Goal: Task Accomplishment & Management: Manage account settings

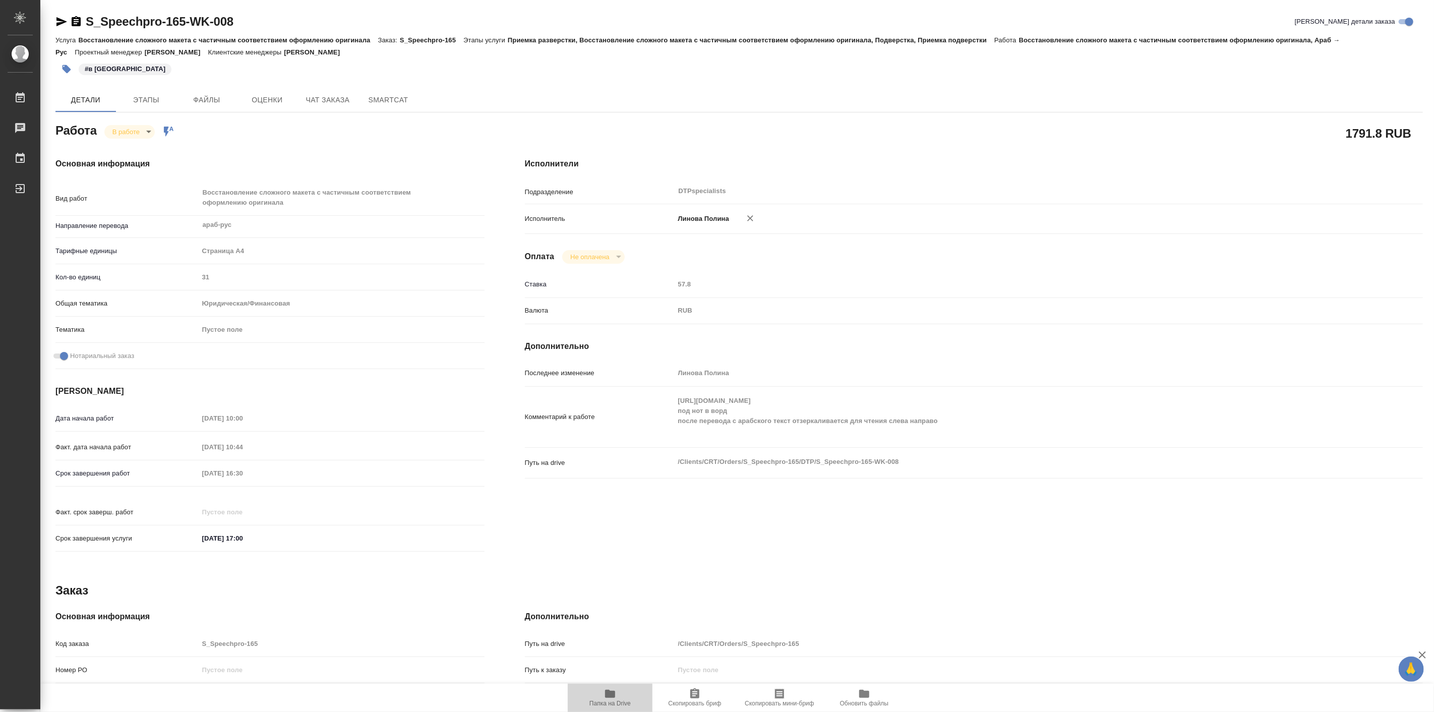
click at [613, 694] on icon "button" at bounding box center [610, 694] width 10 height 8
click at [135, 135] on body "🙏 .cls-1 fill:#fff; AWATERA Linova Polina Работы 0 Чаты График Выйти S_Speechpr…" at bounding box center [717, 356] width 1434 height 712
click at [144, 148] on button "Выполнен" at bounding box center [130, 148] width 37 height 11
type textarea "x"
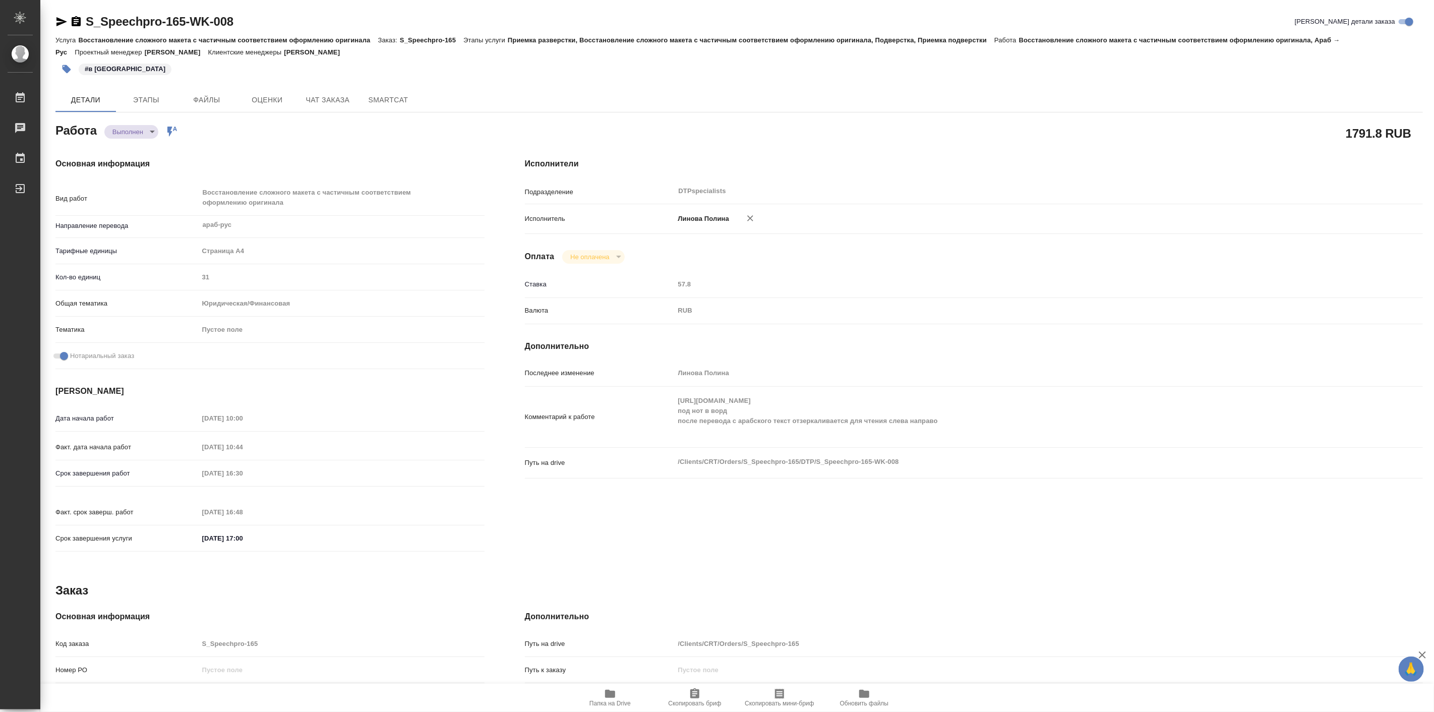
type textarea "x"
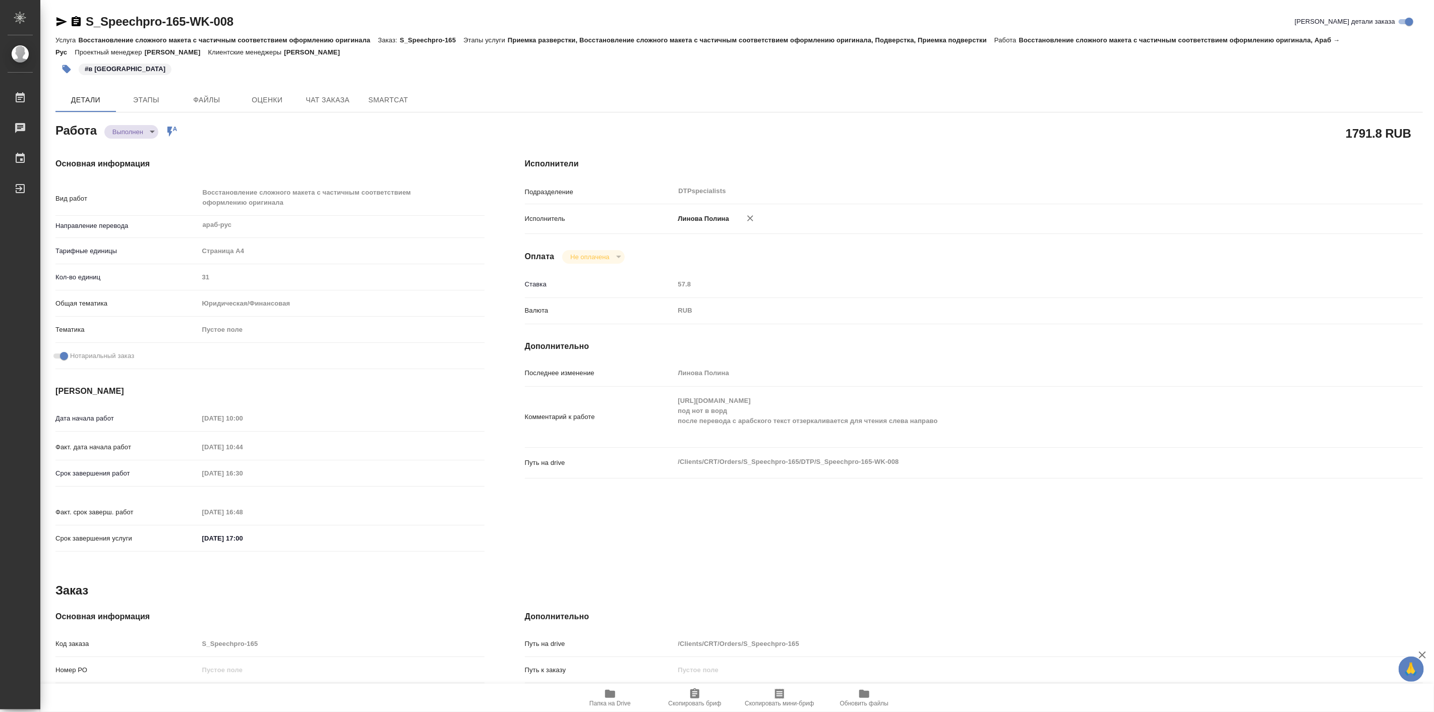
type textarea "x"
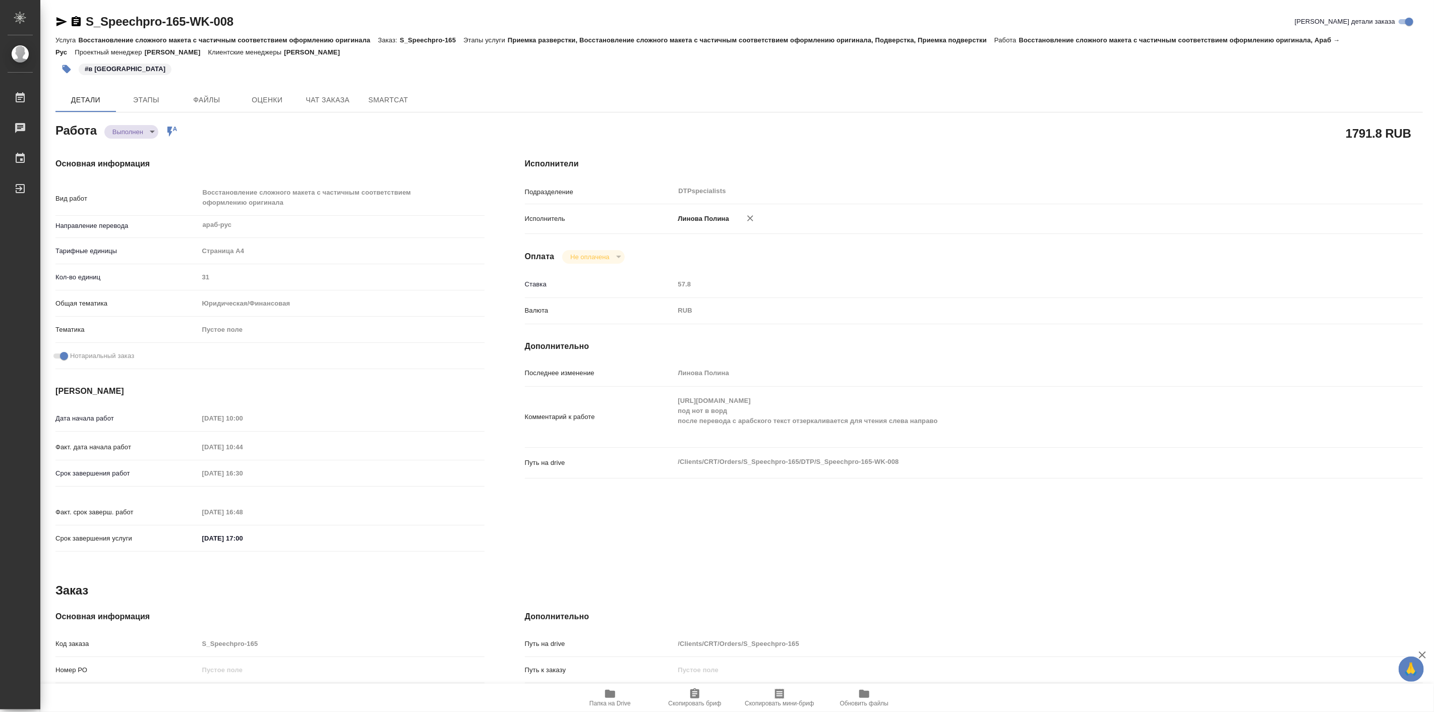
type textarea "x"
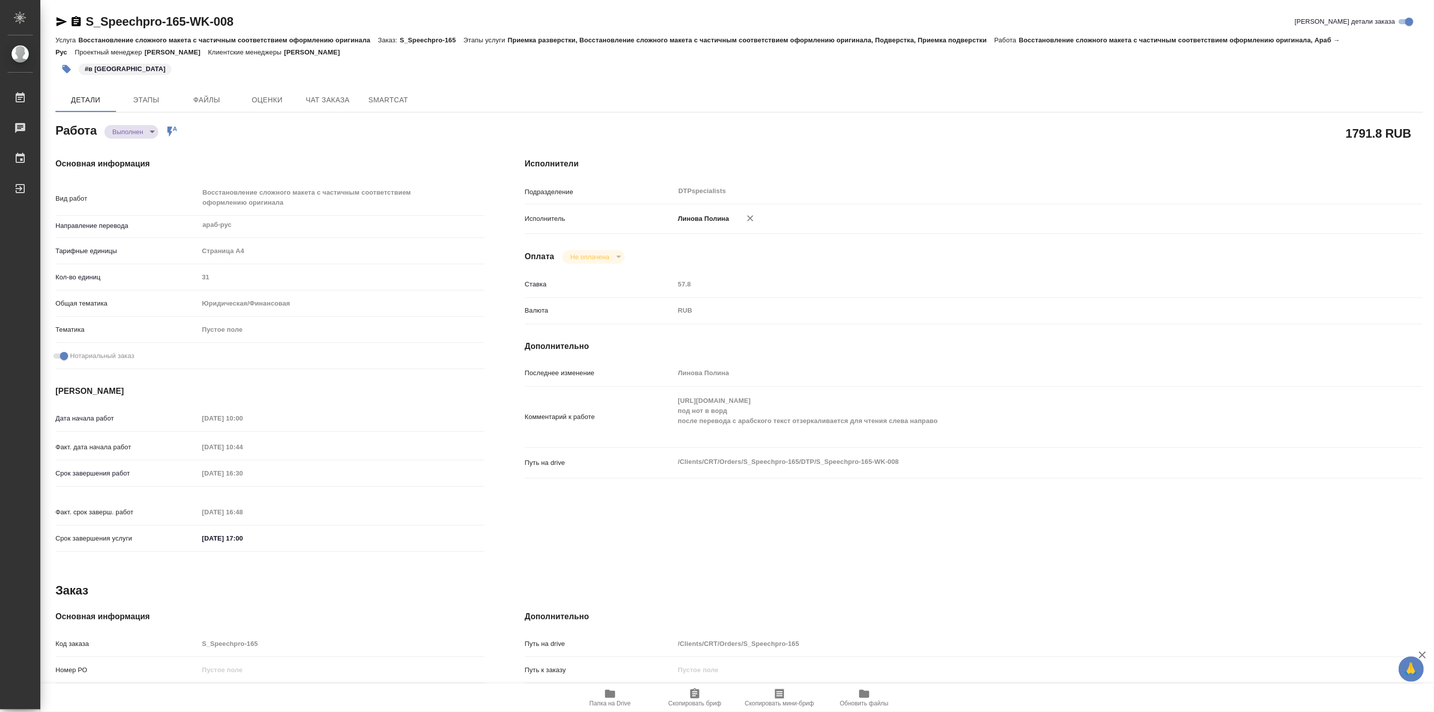
type textarea "x"
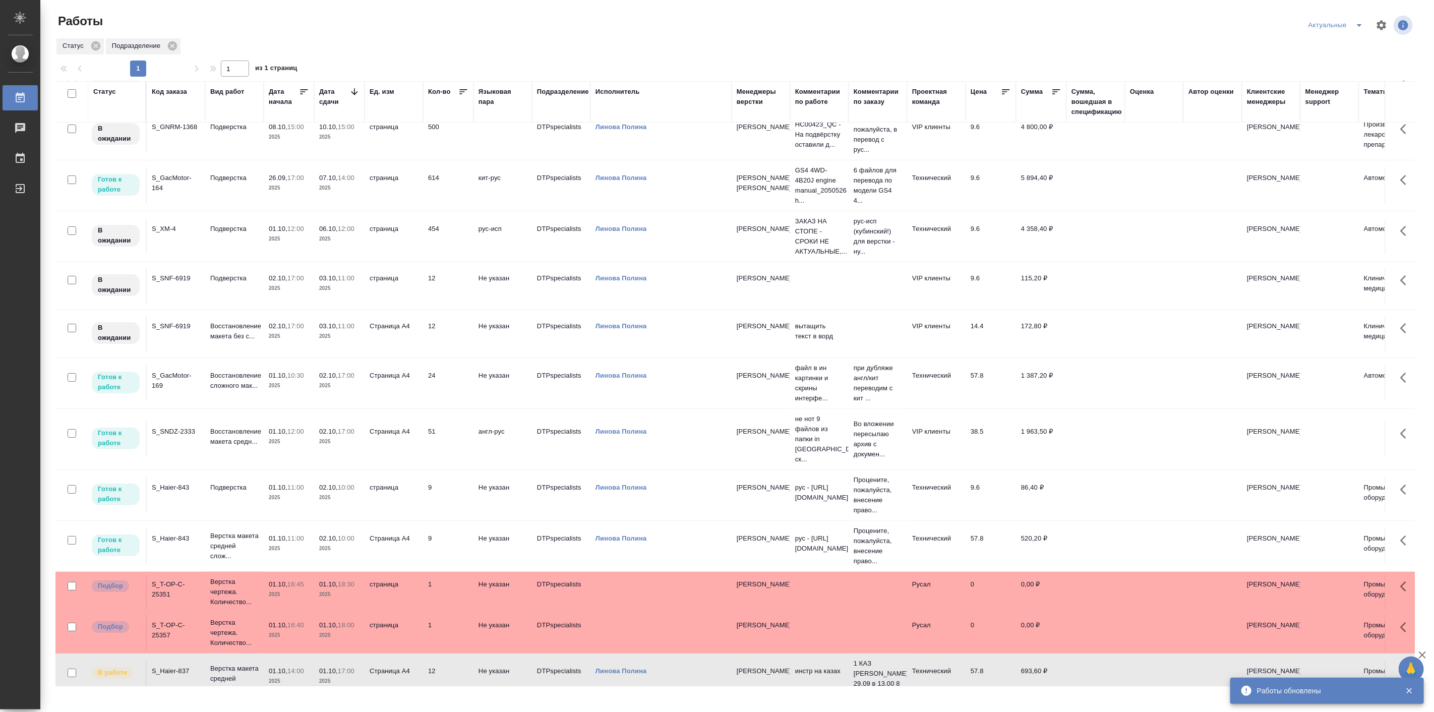
scroll to position [82, 0]
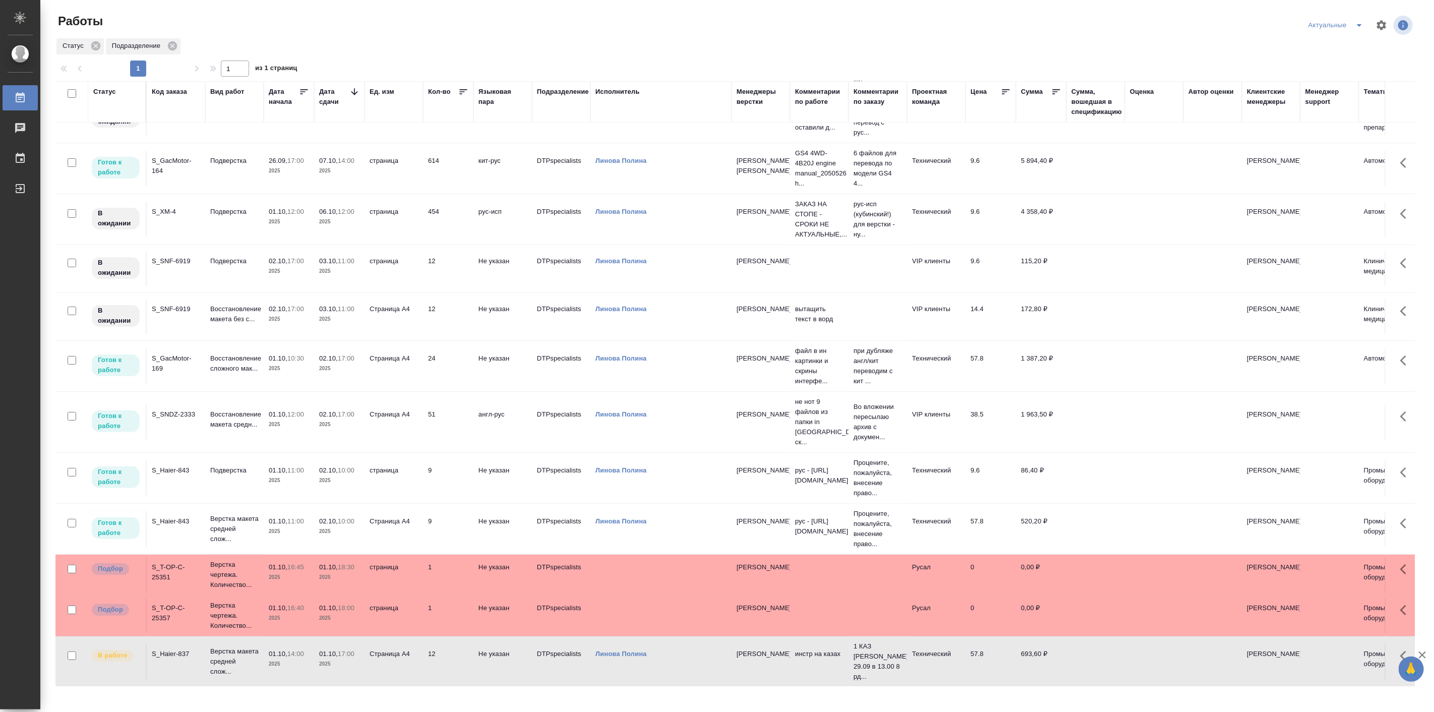
click at [387, 608] on td "страница" at bounding box center [394, 615] width 58 height 35
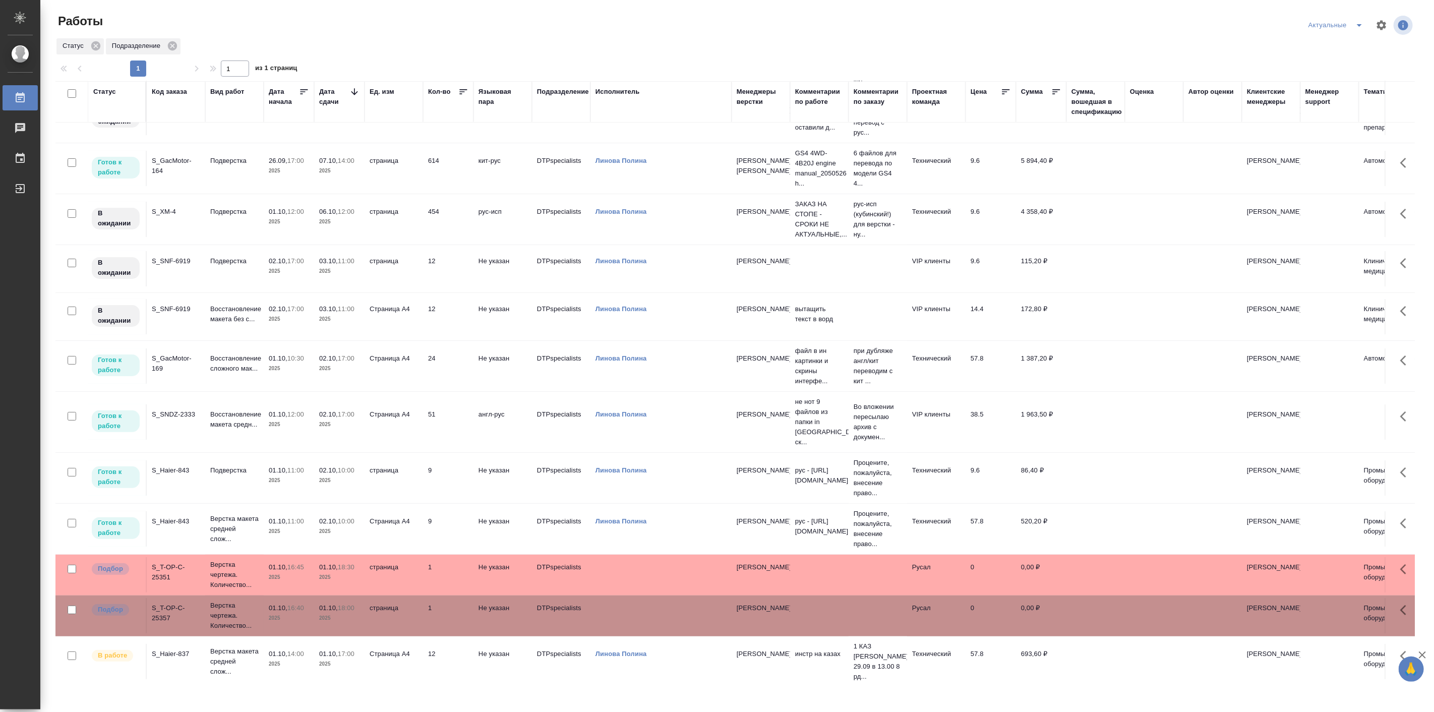
click at [387, 608] on td "страница" at bounding box center [394, 615] width 58 height 35
click at [325, 572] on p "2025" at bounding box center [339, 577] width 40 height 10
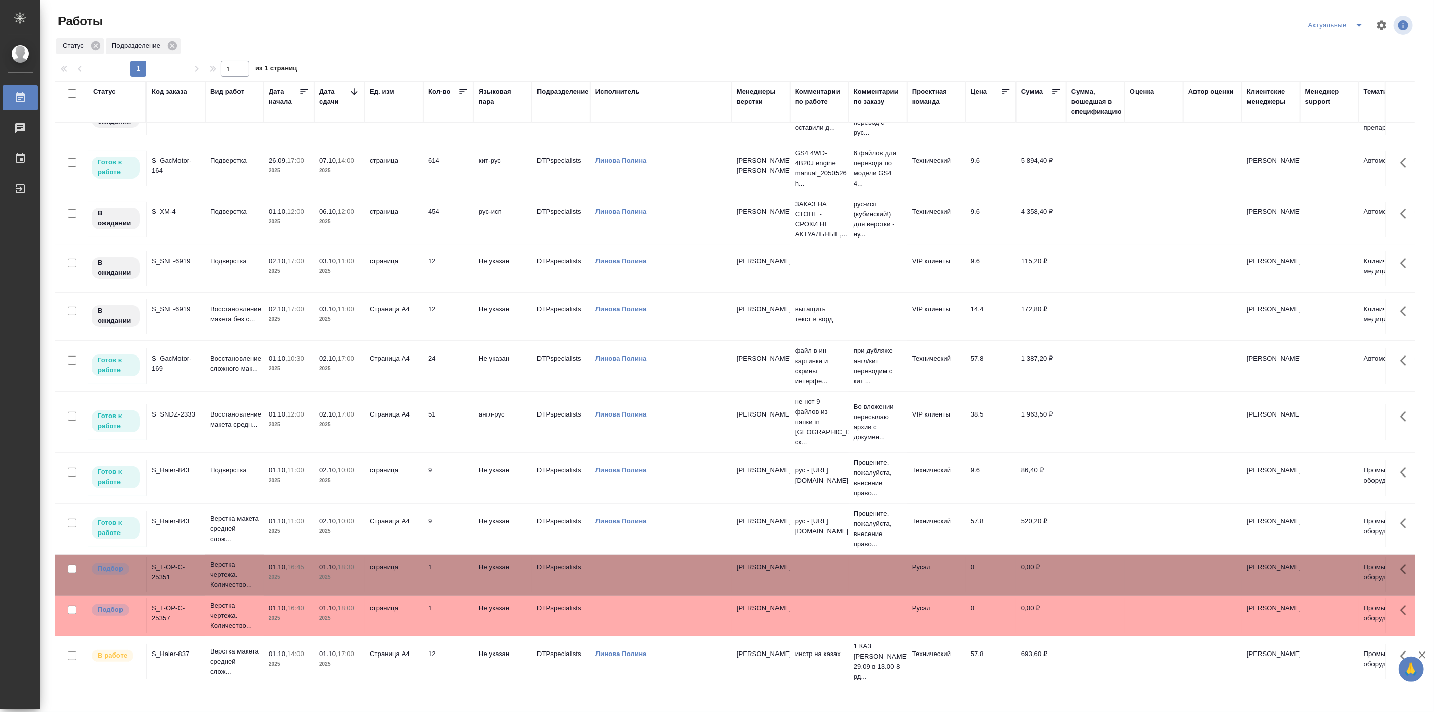
click at [325, 572] on p "2025" at bounding box center [339, 577] width 40 height 10
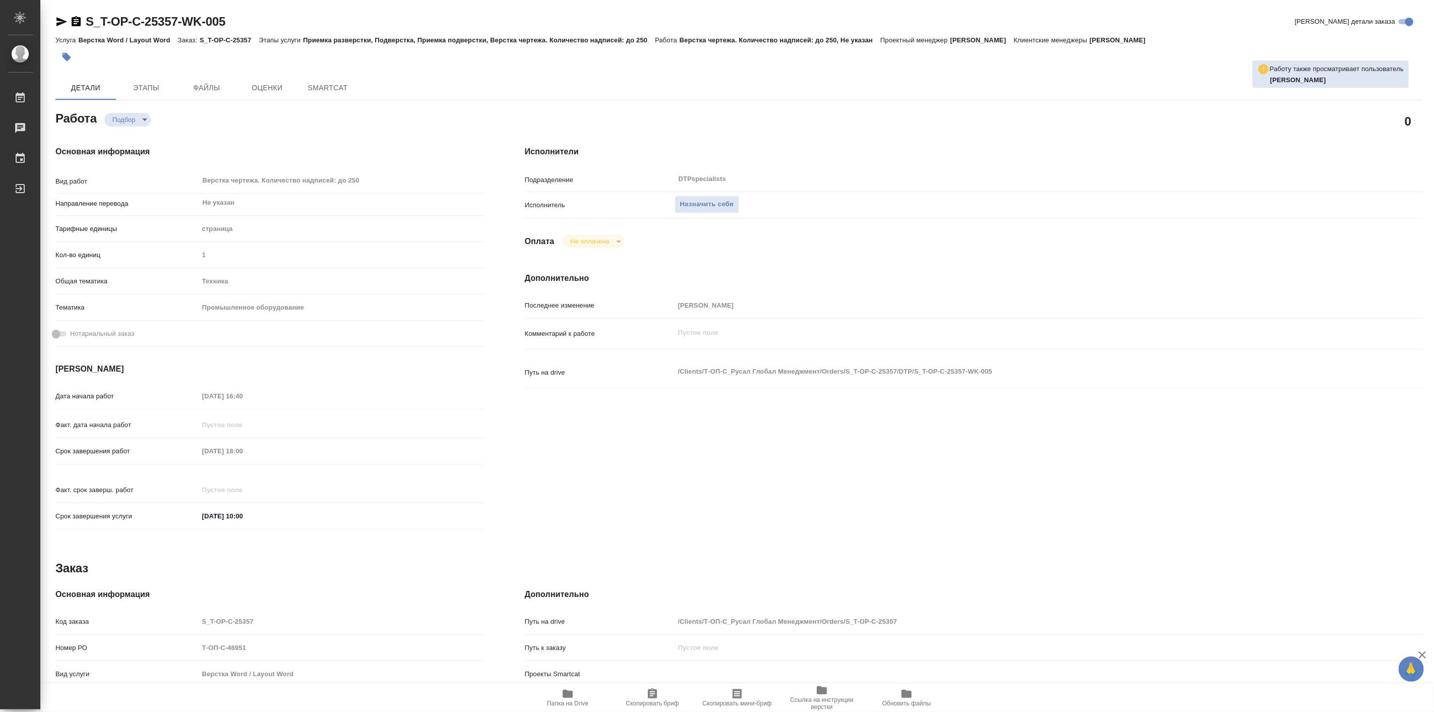
type textarea "x"
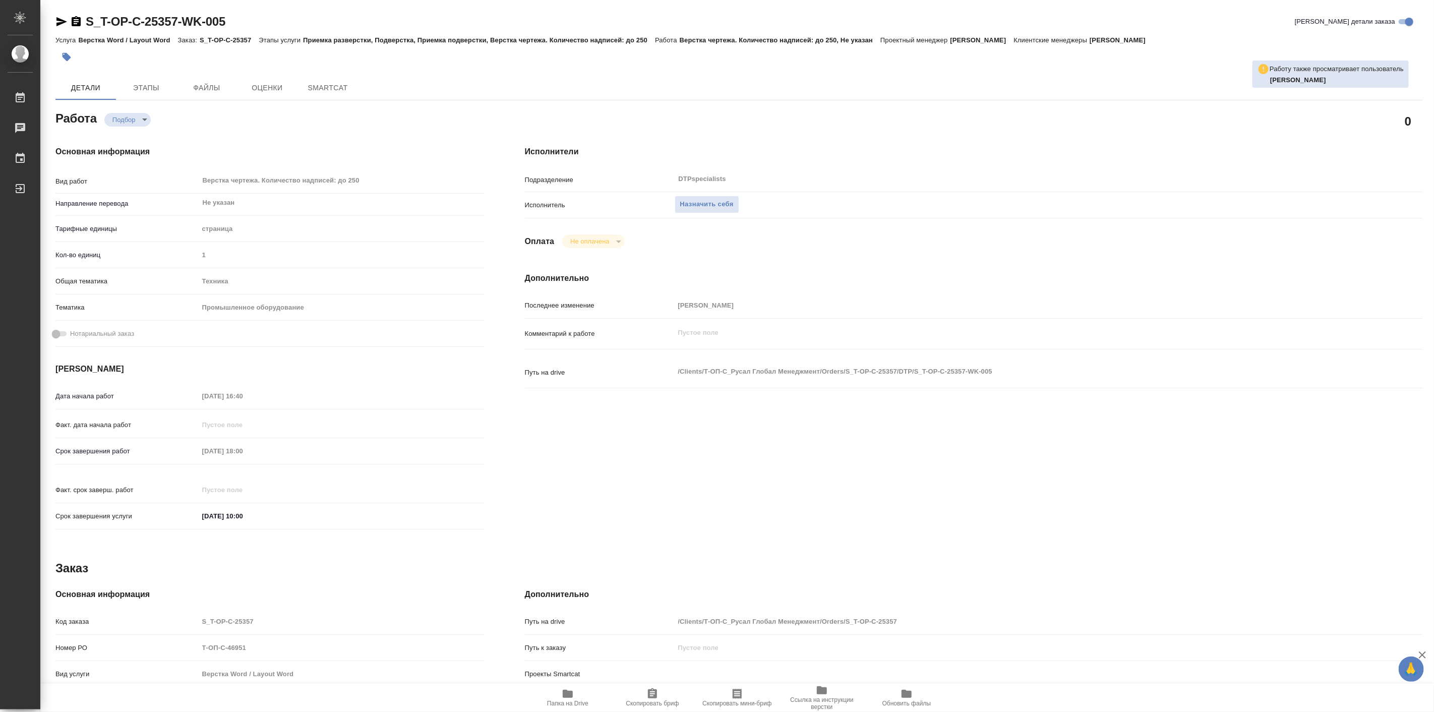
type textarea "x"
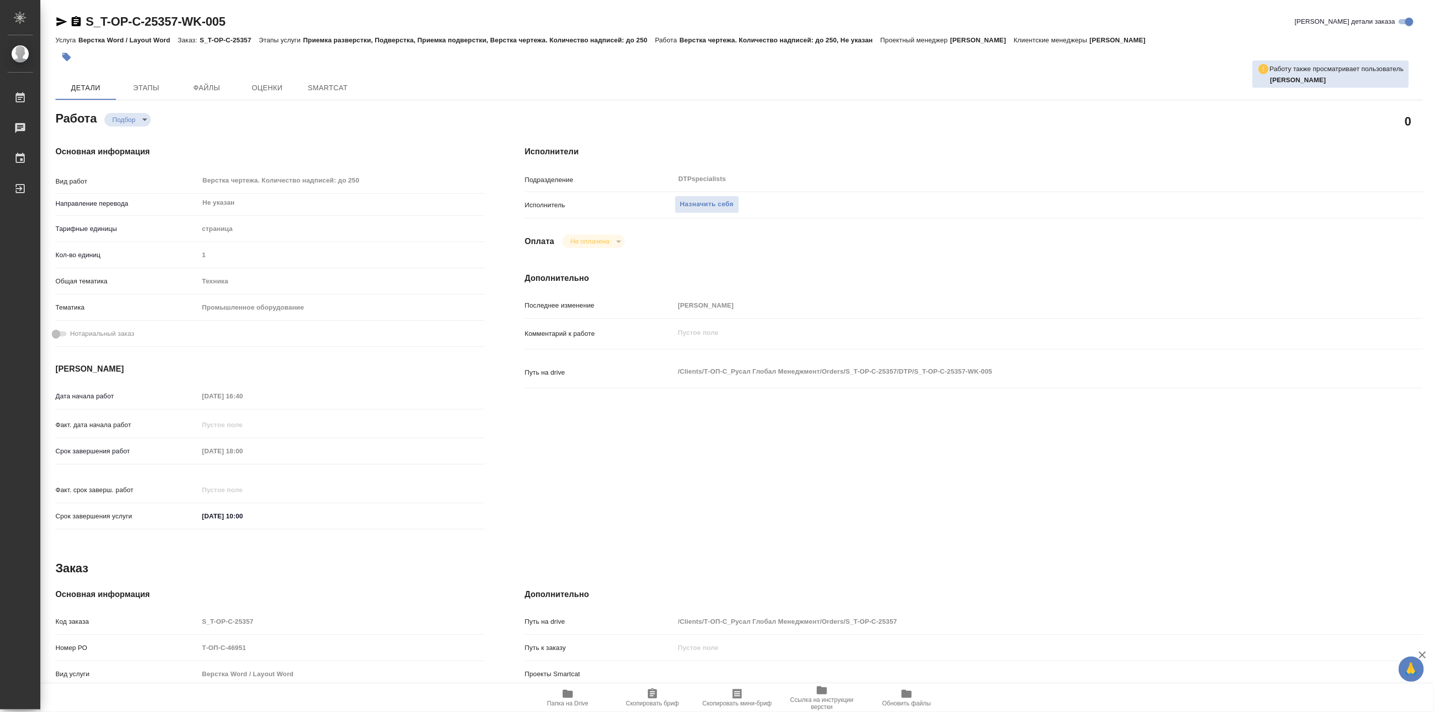
type textarea "x"
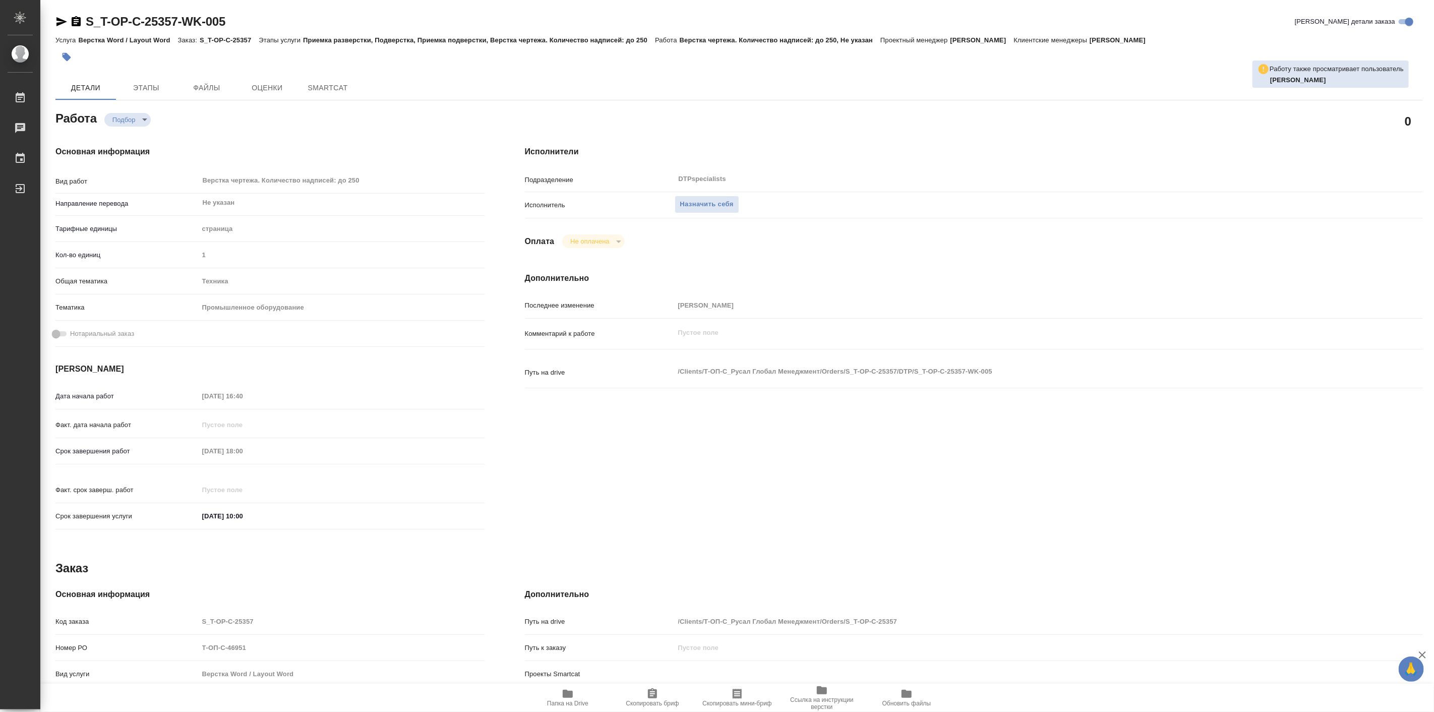
type textarea "x"
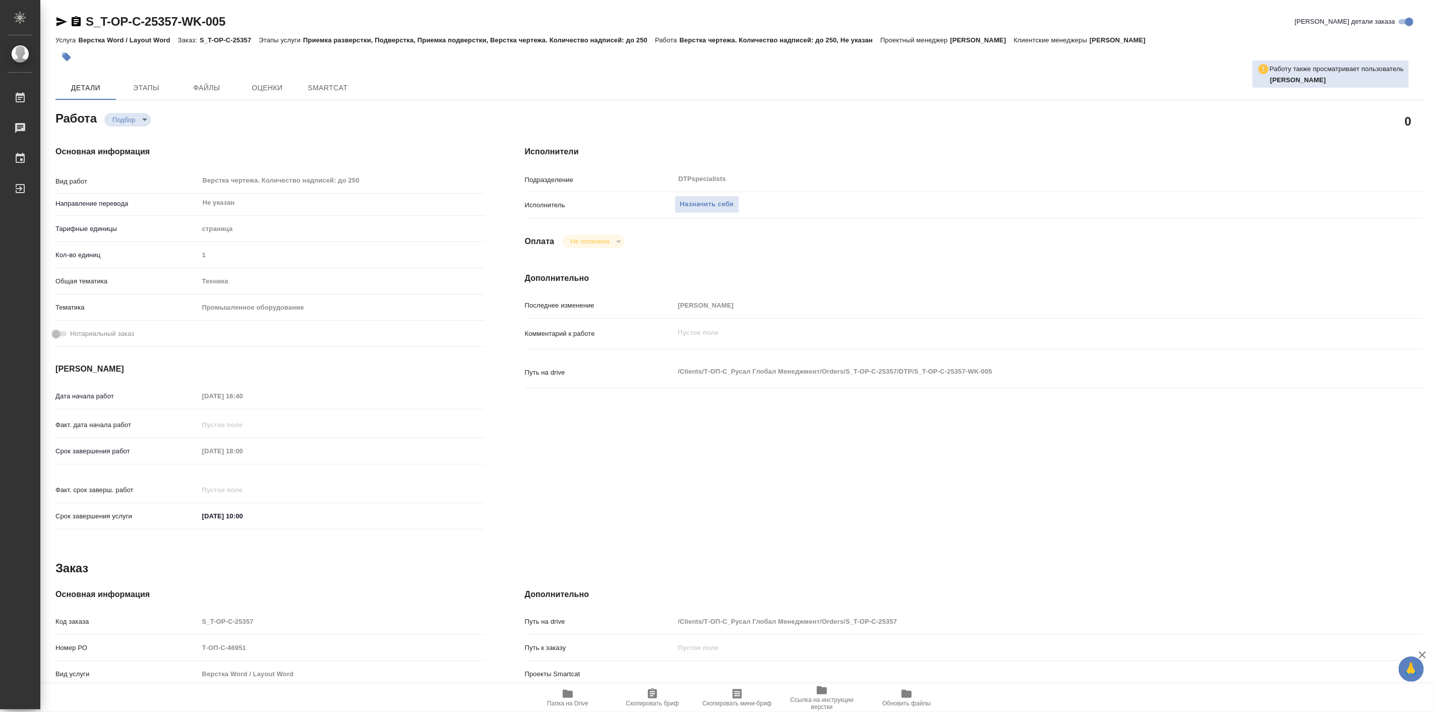
type textarea "x"
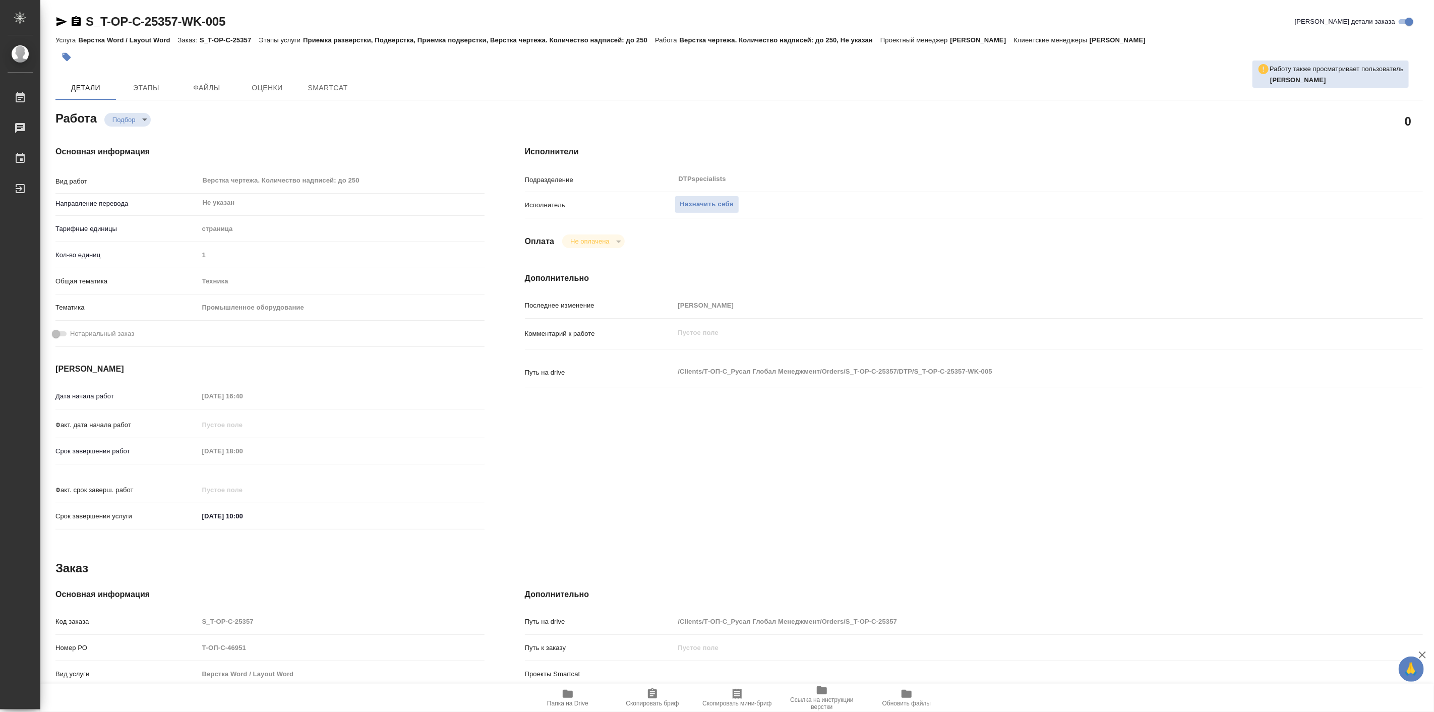
type textarea "x"
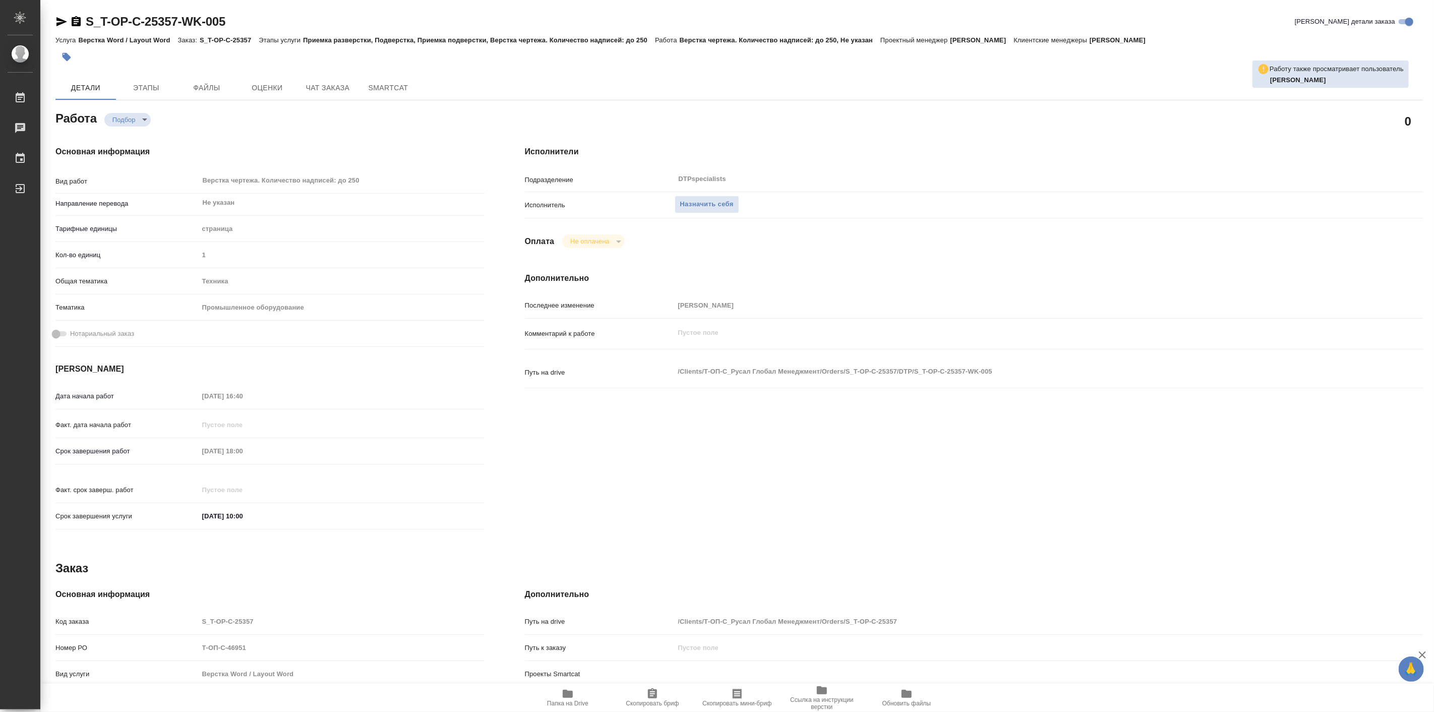
type textarea "x"
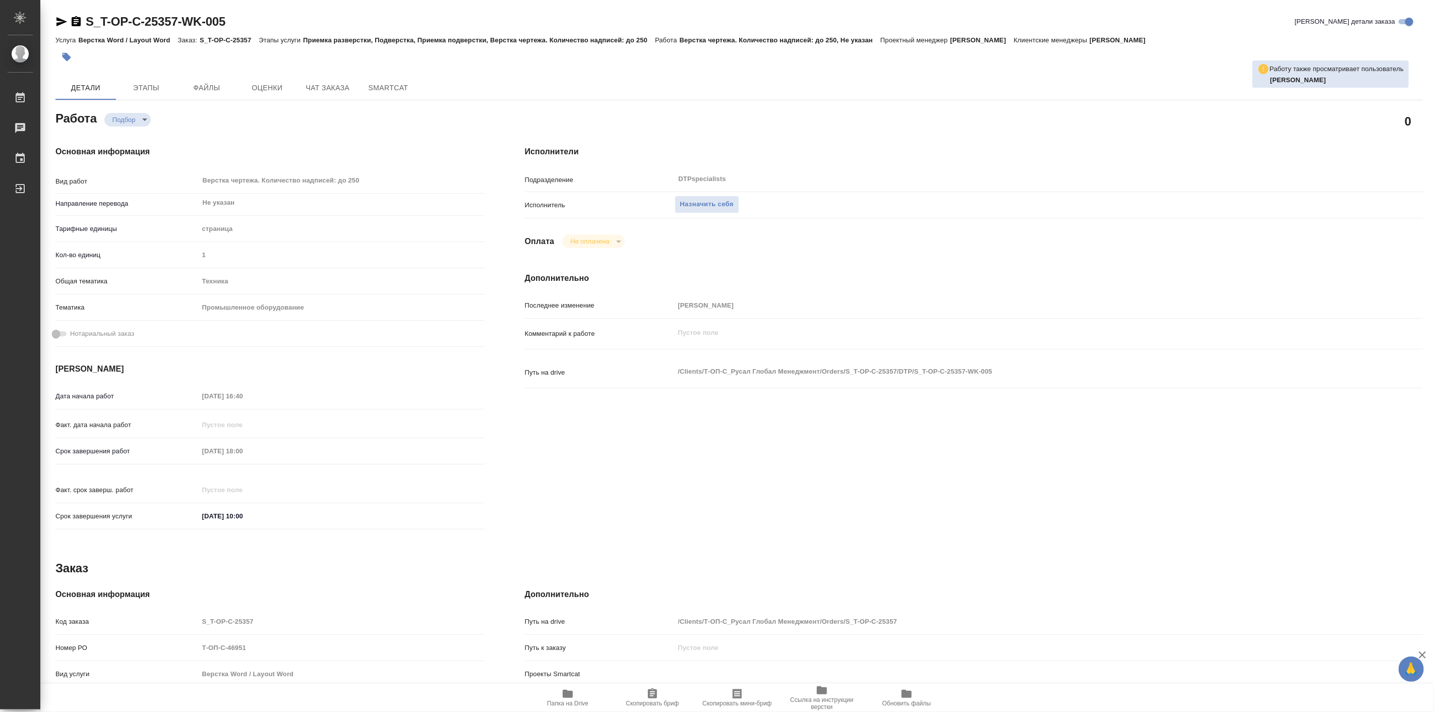
type textarea "x"
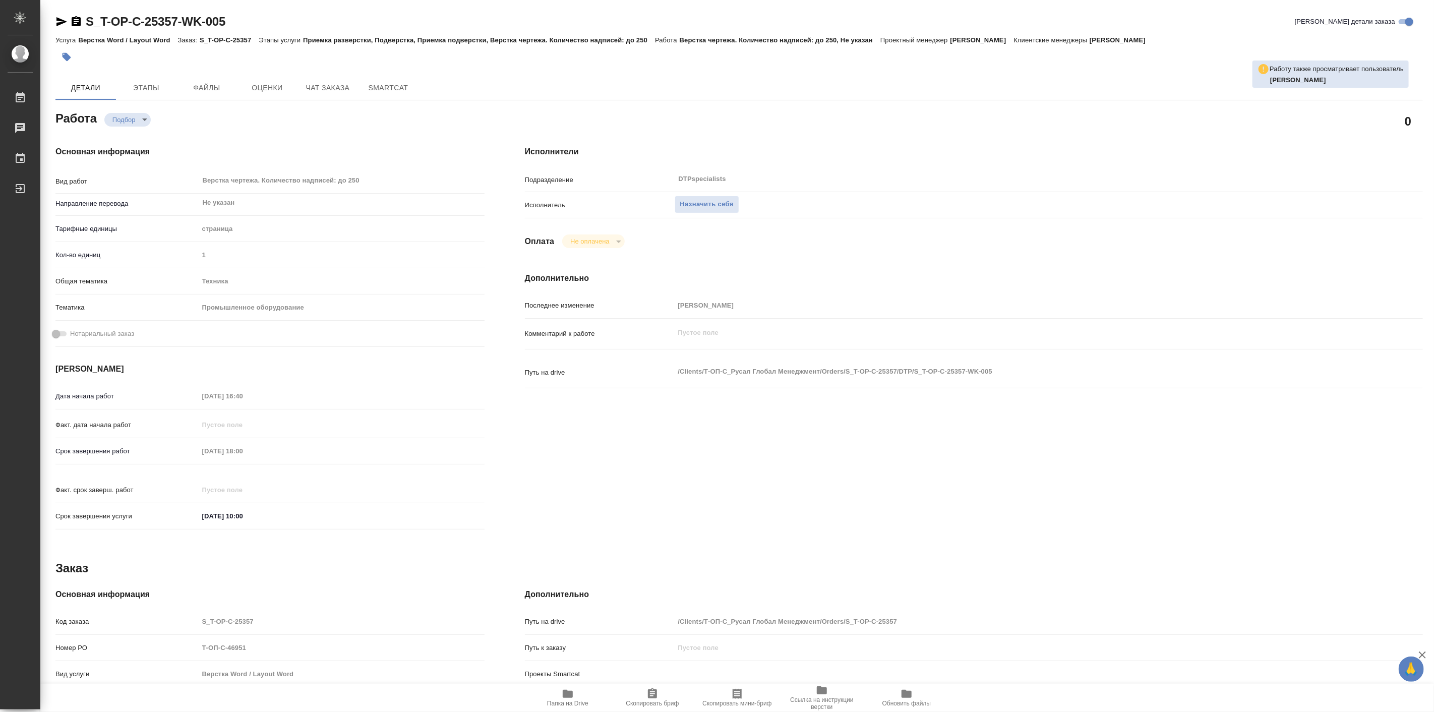
drag, startPoint x: 1128, startPoint y: 149, endPoint x: 1028, endPoint y: 199, distance: 111.6
click at [1128, 149] on h4 "Исполнители" at bounding box center [974, 152] width 898 height 12
click at [560, 709] on button "Папка на Drive" at bounding box center [567, 698] width 85 height 28
drag, startPoint x: 84, startPoint y: 4, endPoint x: 180, endPoint y: 27, distance: 98.6
click at [180, 27] on div "S_T-OP-C-25357-WK-005 Кратко детали заказа Услуга Верстка Word / Layout Word За…" at bounding box center [739, 429] width 1379 height 858
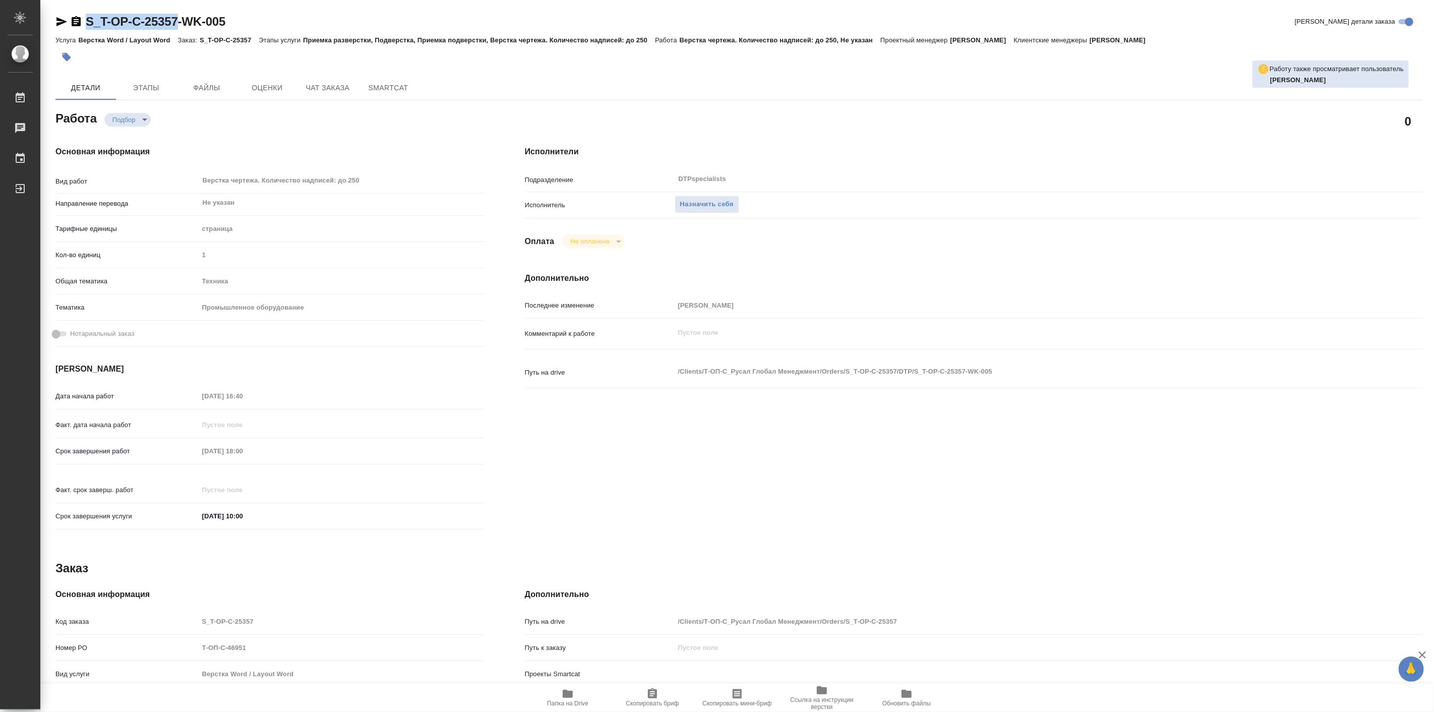
copy link "S_T-OP-C-25357"
click at [1052, 164] on div "Исполнители Подразделение DTPspecialists ​ Исполнитель Назначить себя Оплата Не…" at bounding box center [974, 341] width 938 height 431
click at [331, 93] on span "Чат заказа" at bounding box center [328, 88] width 48 height 13
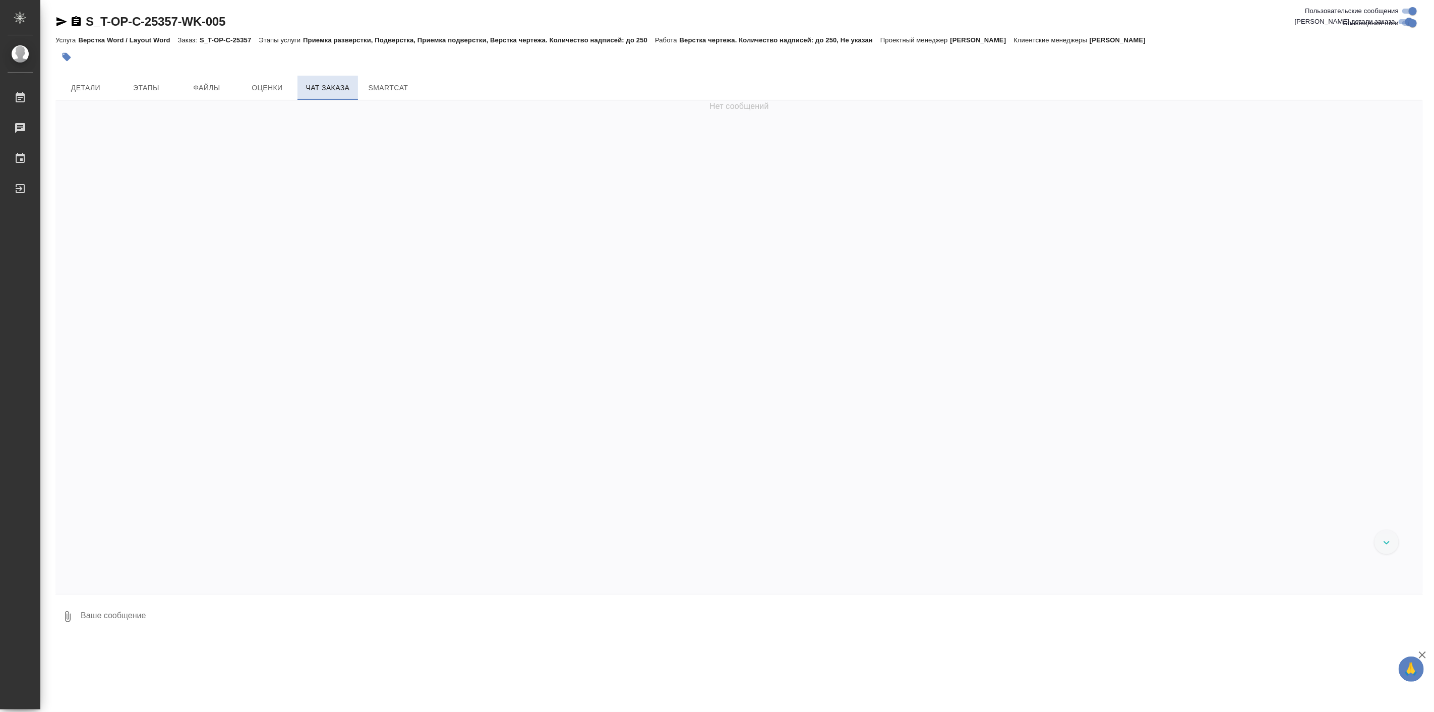
scroll to position [1861, 0]
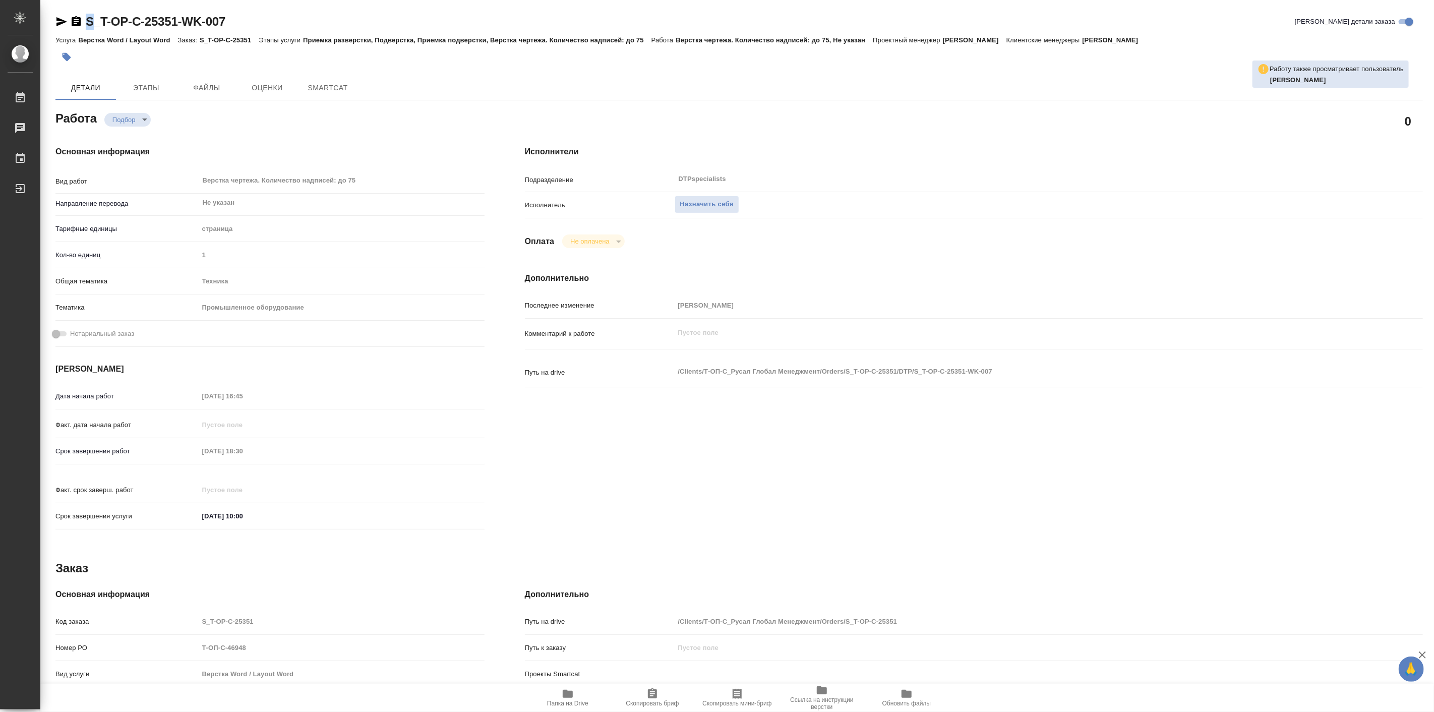
type textarea "x"
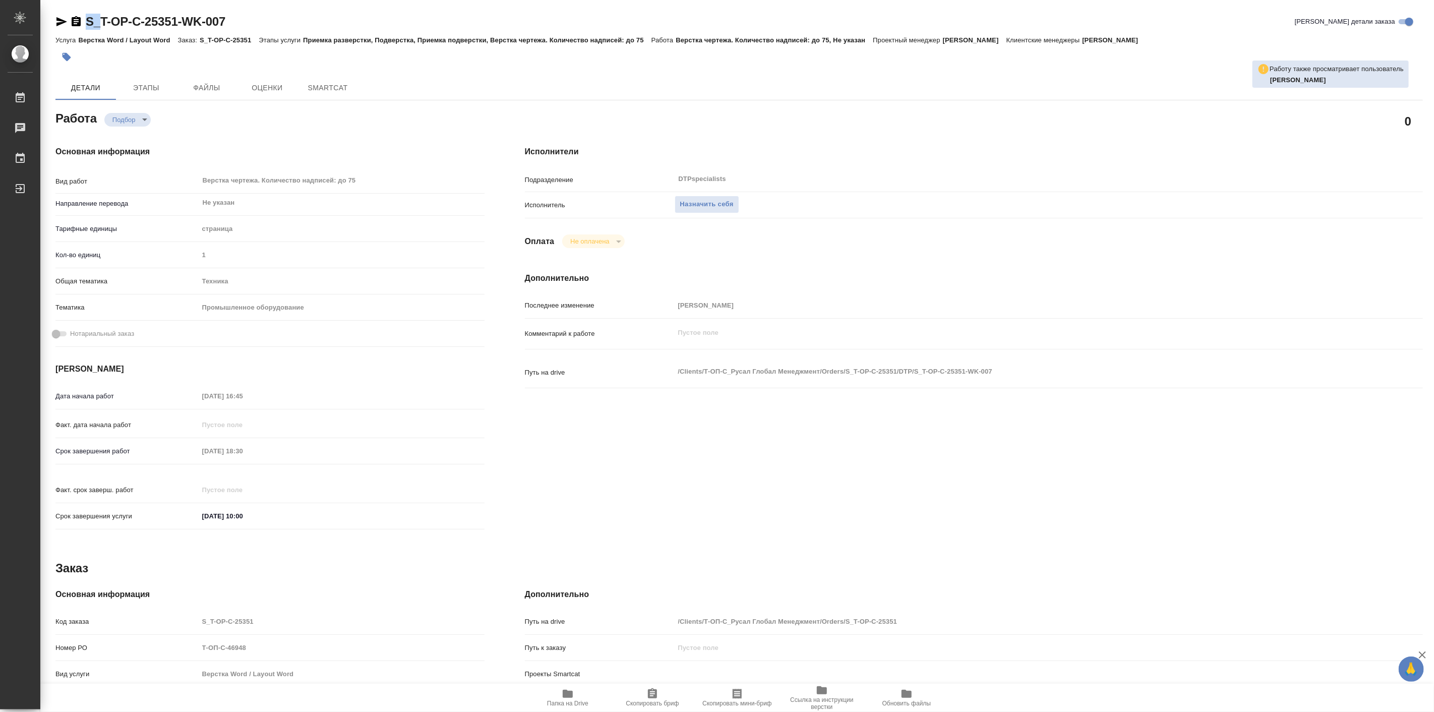
type textarea "x"
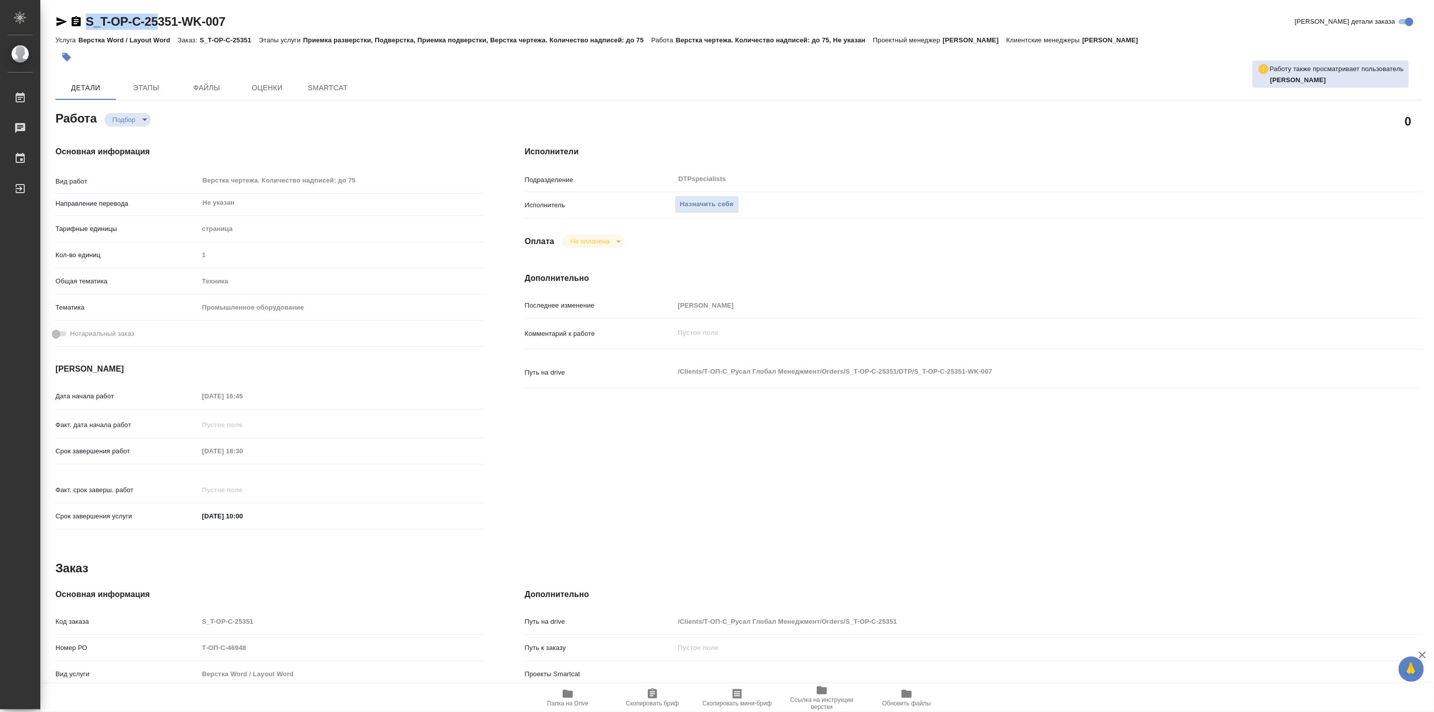
type textarea "x"
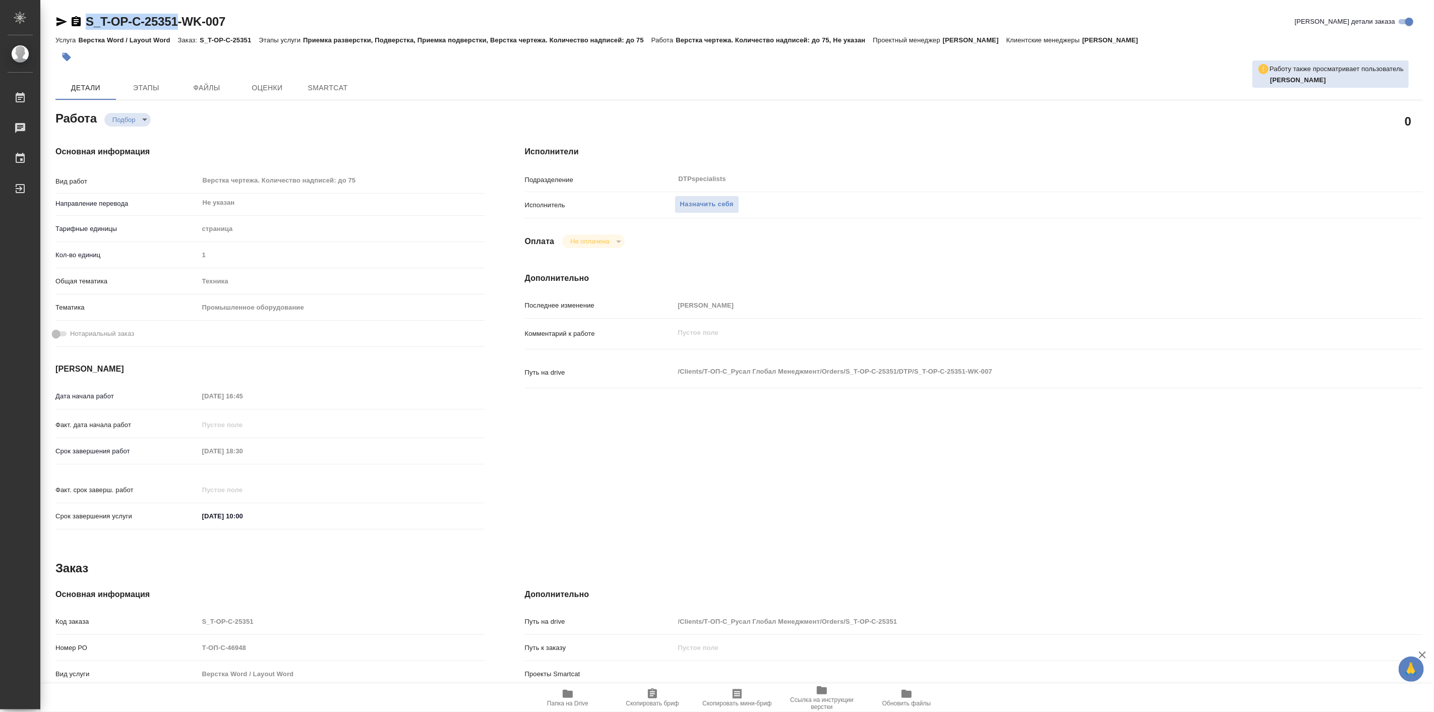
type textarea "x"
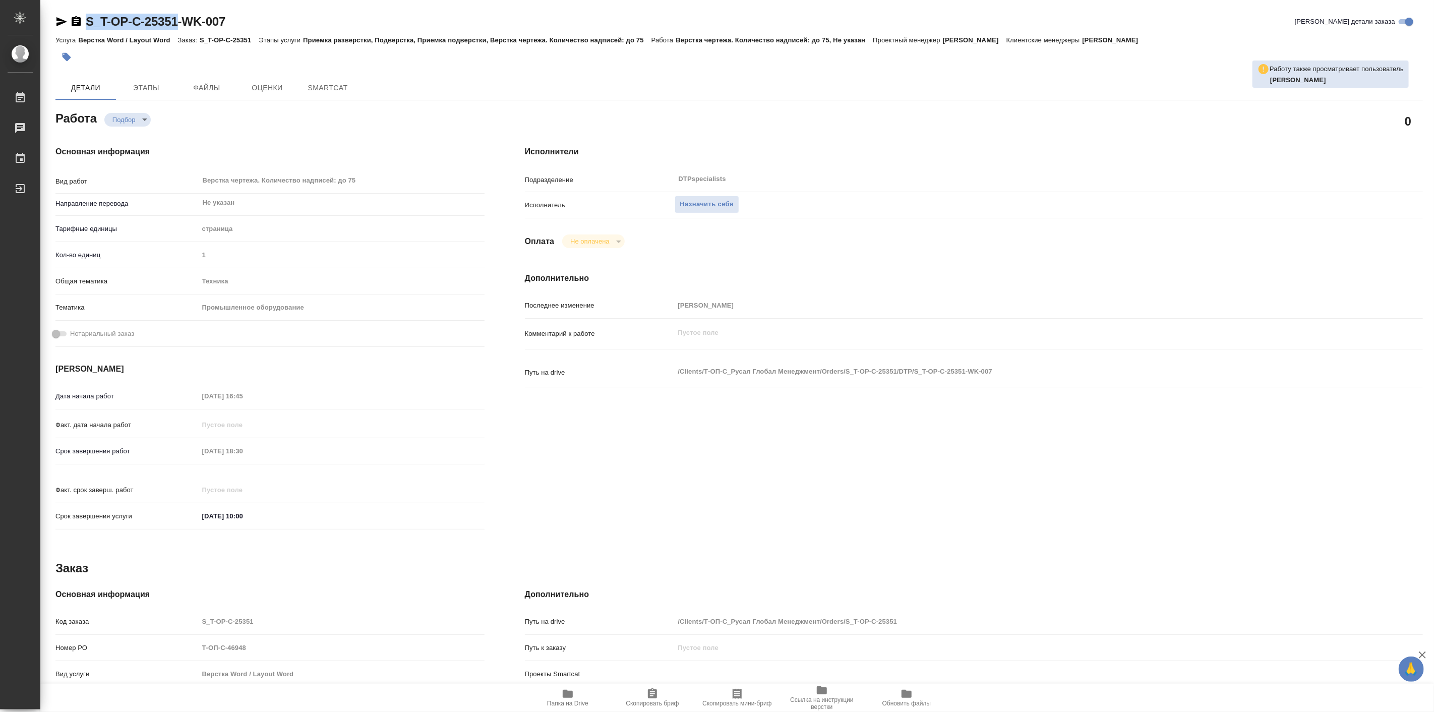
type textarea "x"
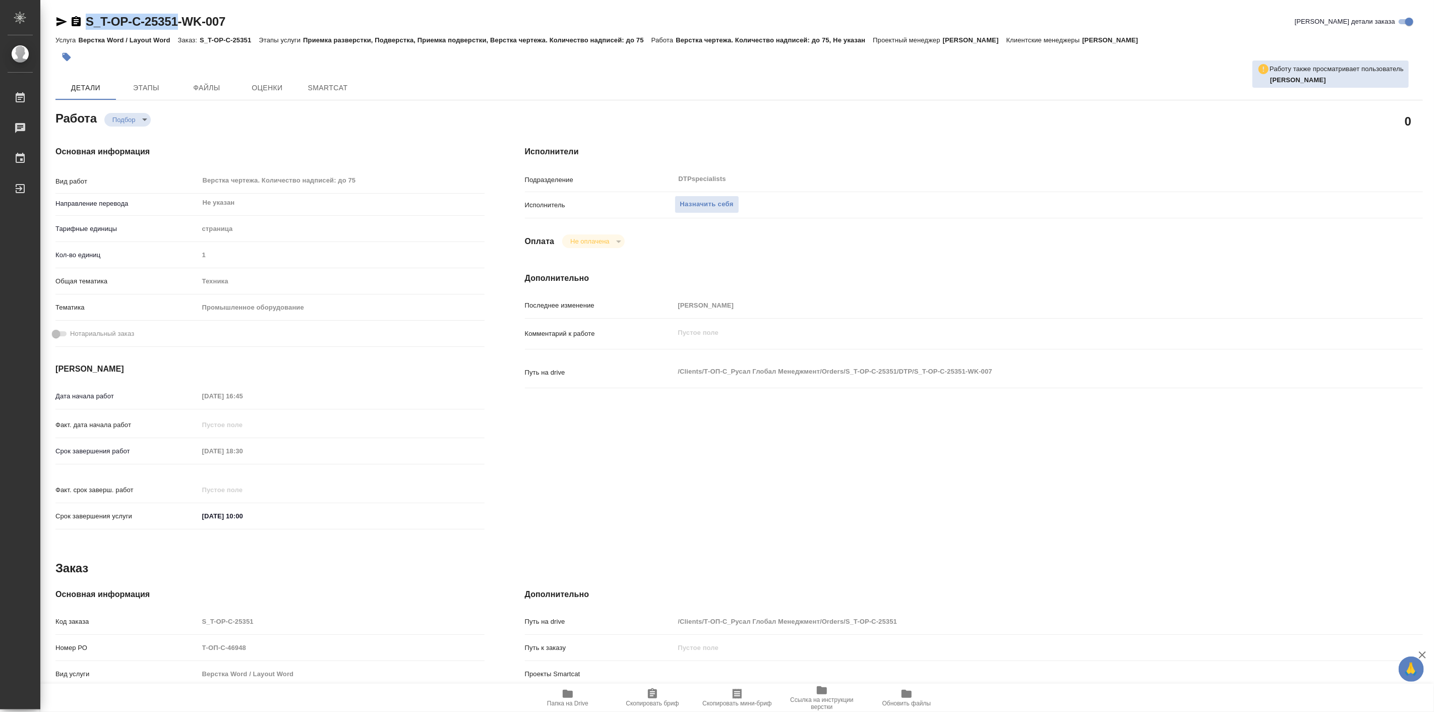
type textarea "x"
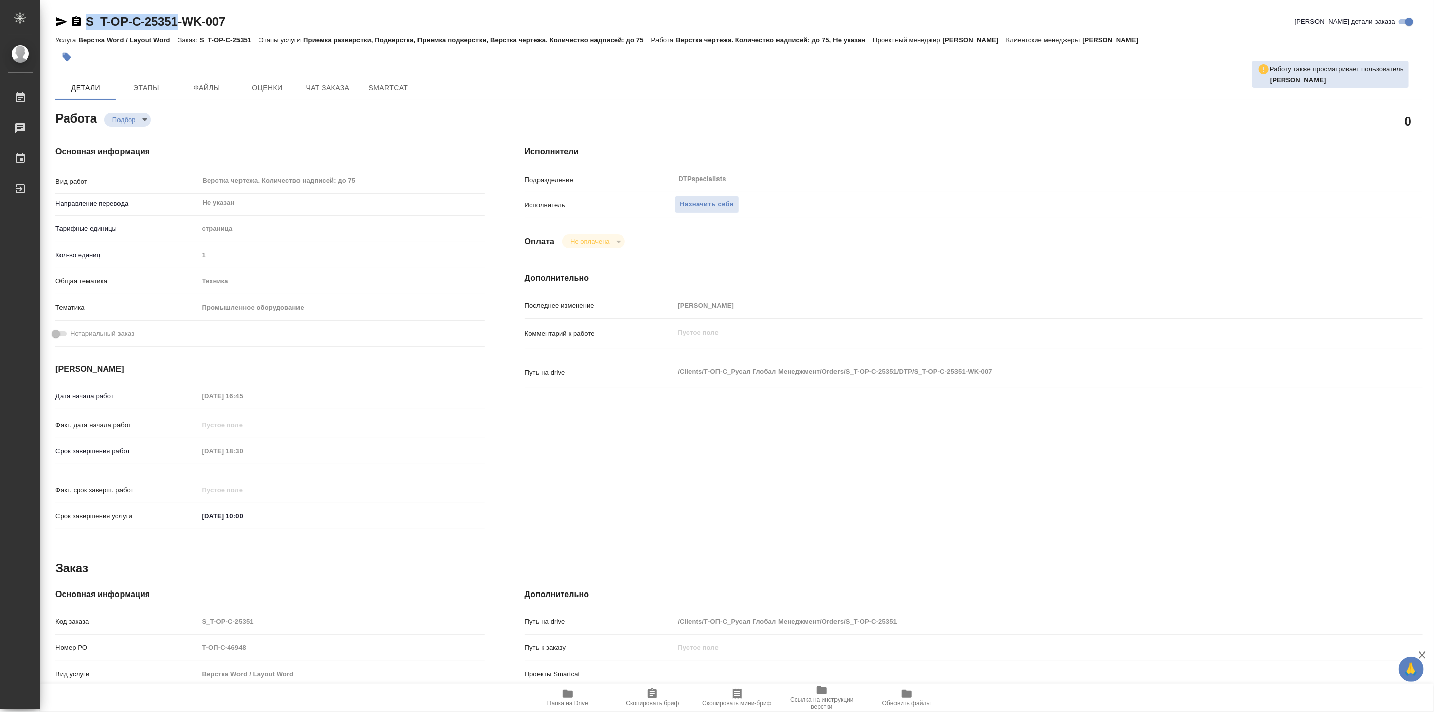
drag, startPoint x: 81, startPoint y: 8, endPoint x: 180, endPoint y: 20, distance: 99.6
click at [180, 20] on div "S_T-OP-C-25351-WK-007 Кратко детали заказа Услуга Верстка Word / Layout Word За…" at bounding box center [739, 429] width 1379 height 858
copy link "S_T-OP-C-25351"
type textarea "x"
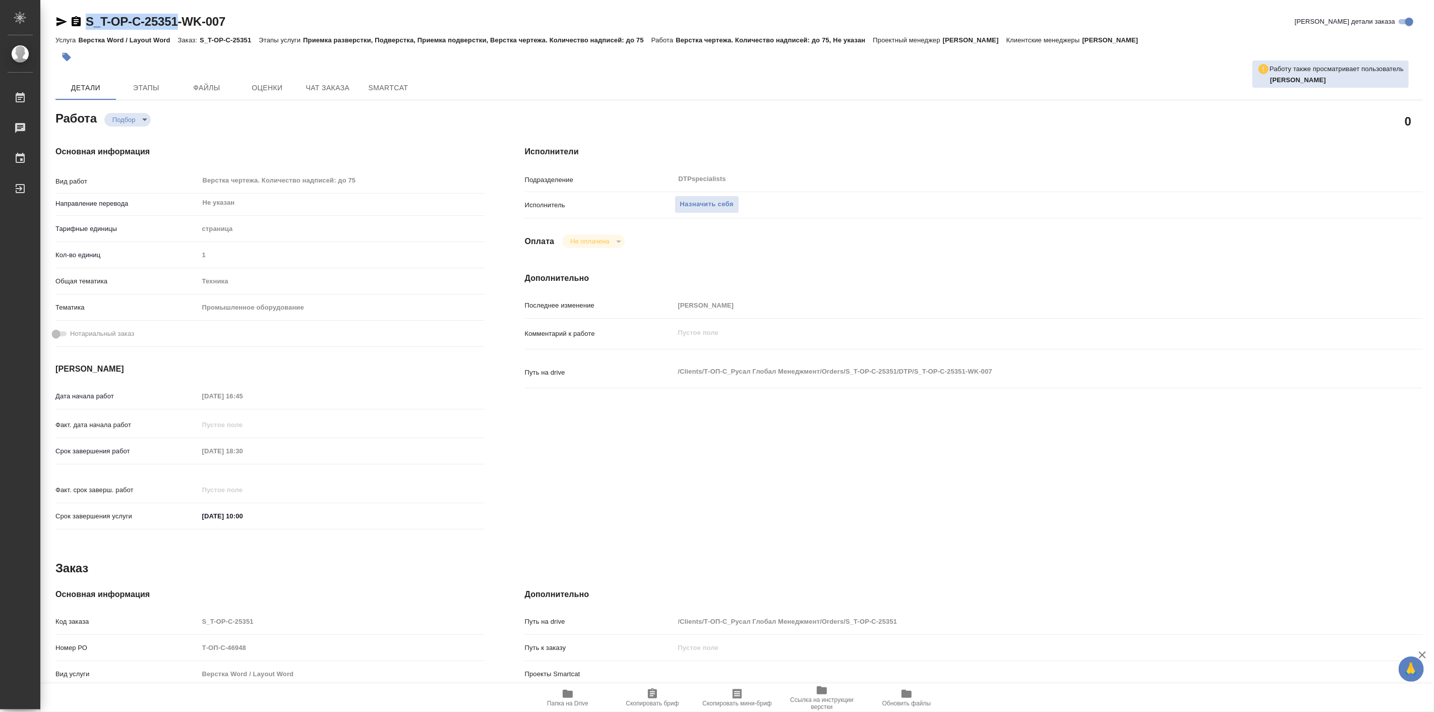
type textarea "x"
click at [569, 697] on icon "button" at bounding box center [568, 694] width 10 height 8
type textarea "x"
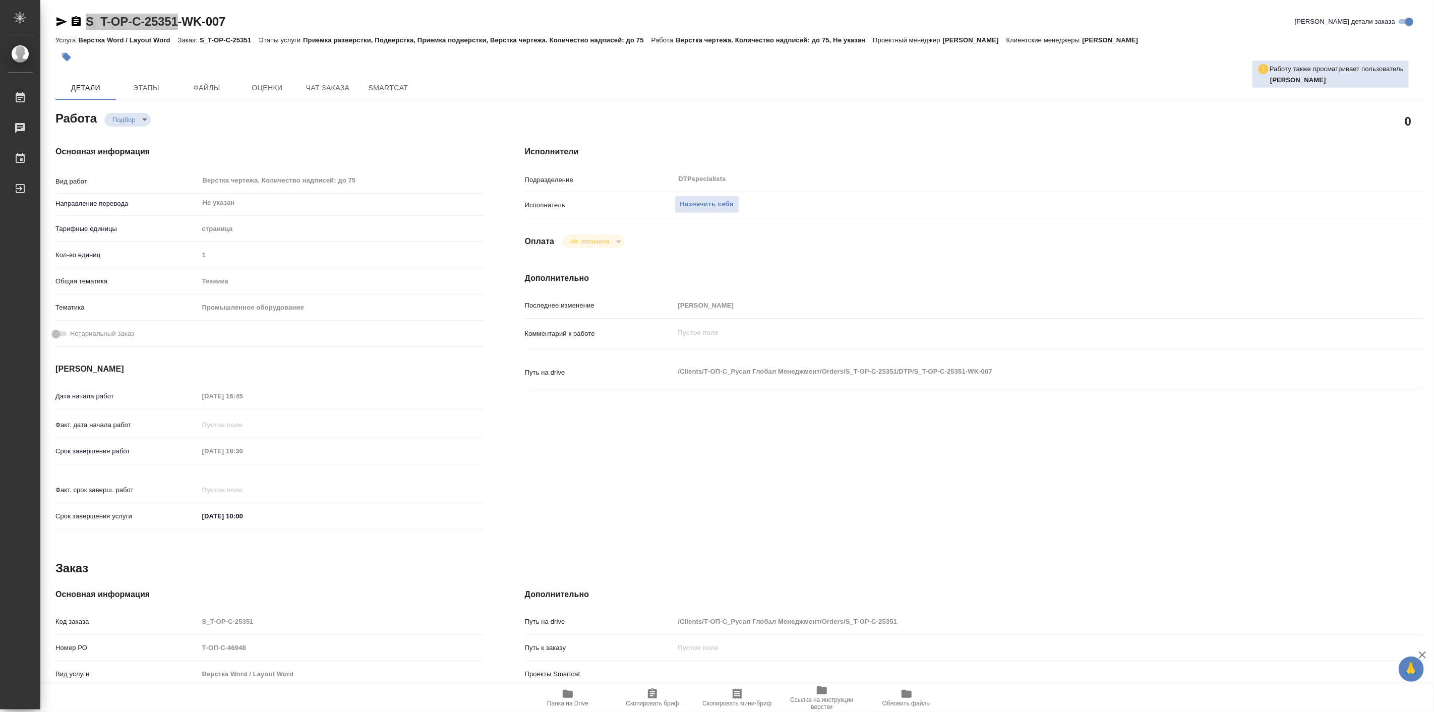
type textarea "x"
click at [142, 116] on body "🙏 .cls-1 fill:#fff; AWATERA Linova Polina Работы 0 Чаты График Выйти S_T-OP-C-2…" at bounding box center [717, 356] width 1434 height 712
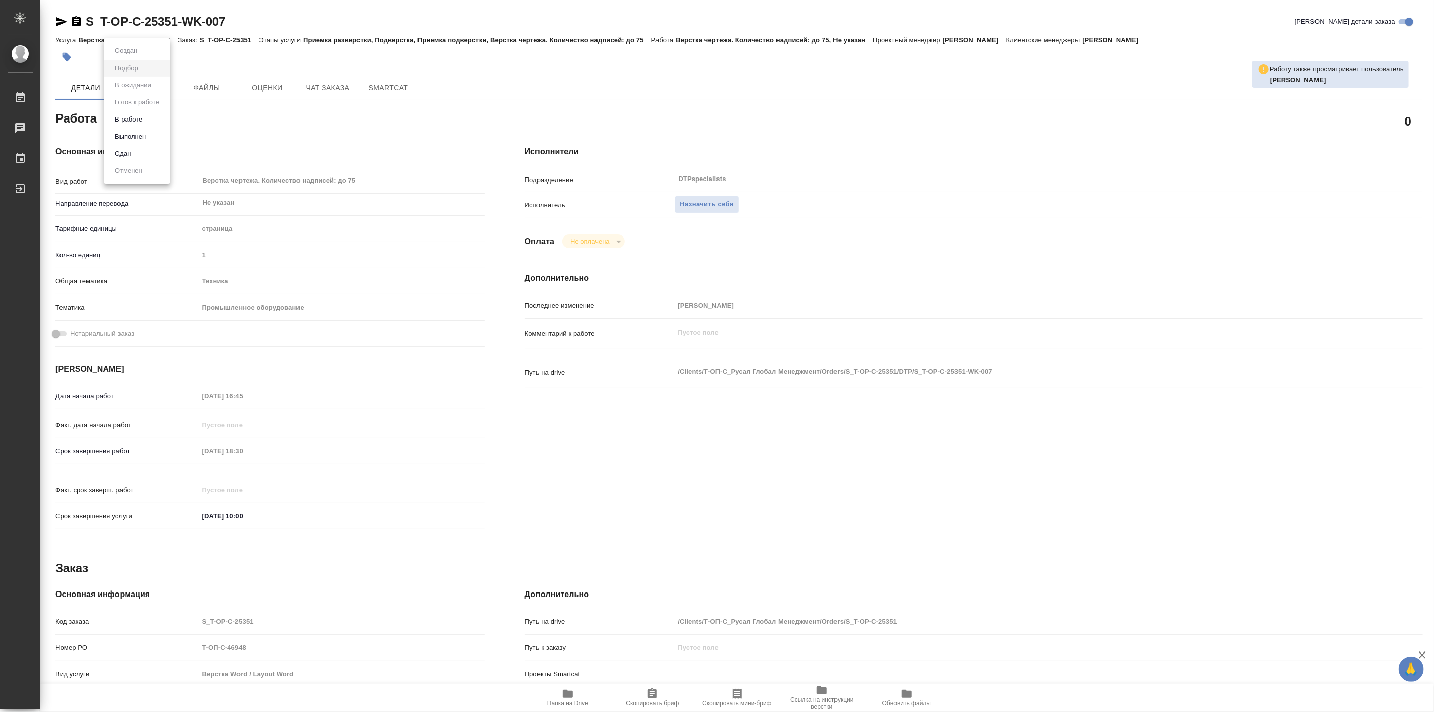
click at [732, 206] on div at bounding box center [717, 356] width 1434 height 712
click at [732, 206] on span "Назначить себя" at bounding box center [706, 205] width 53 height 12
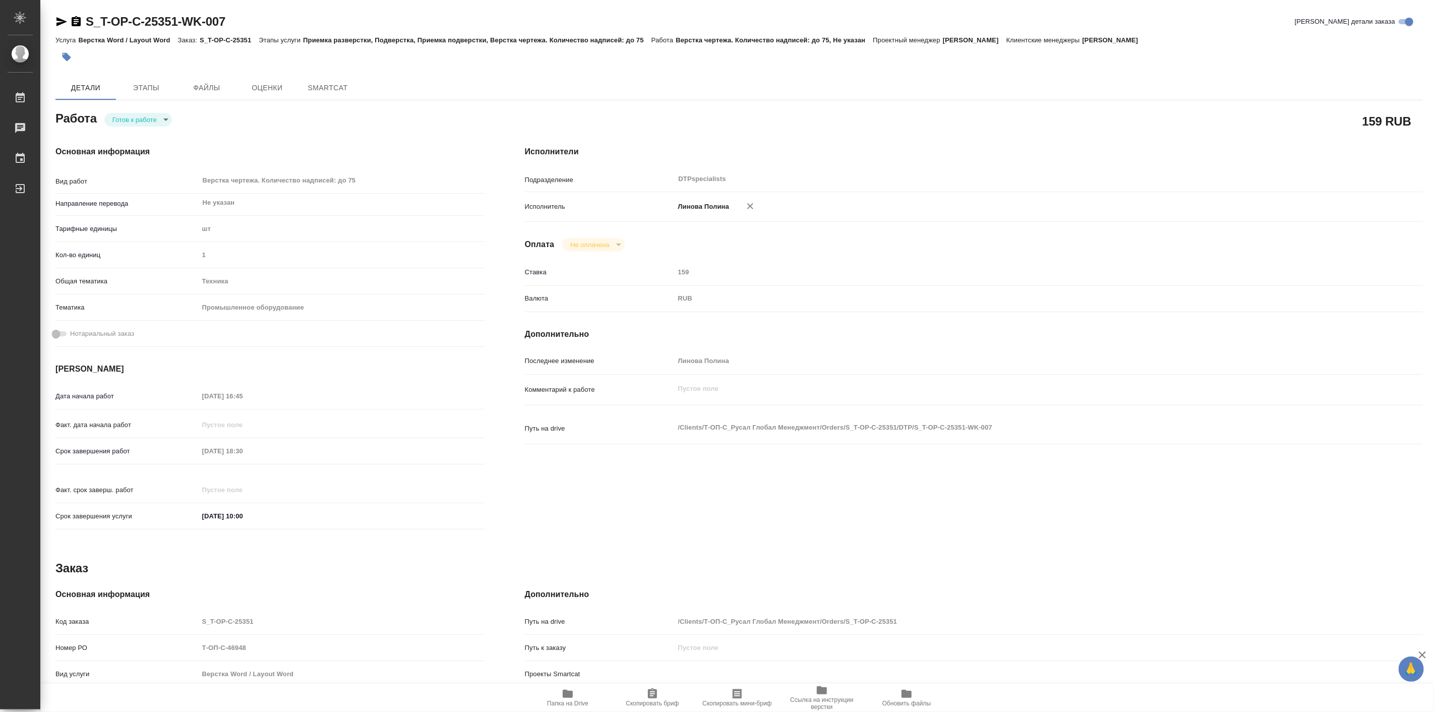
type textarea "x"
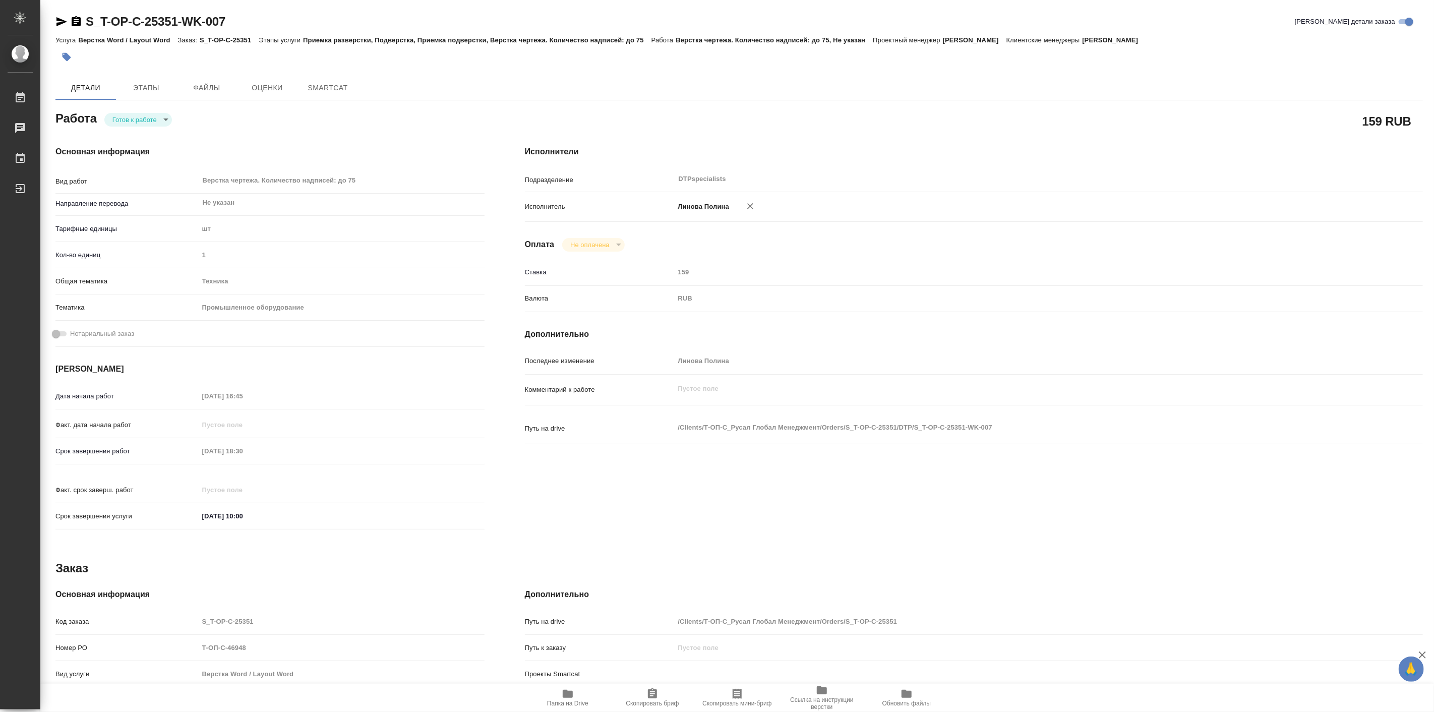
type textarea "x"
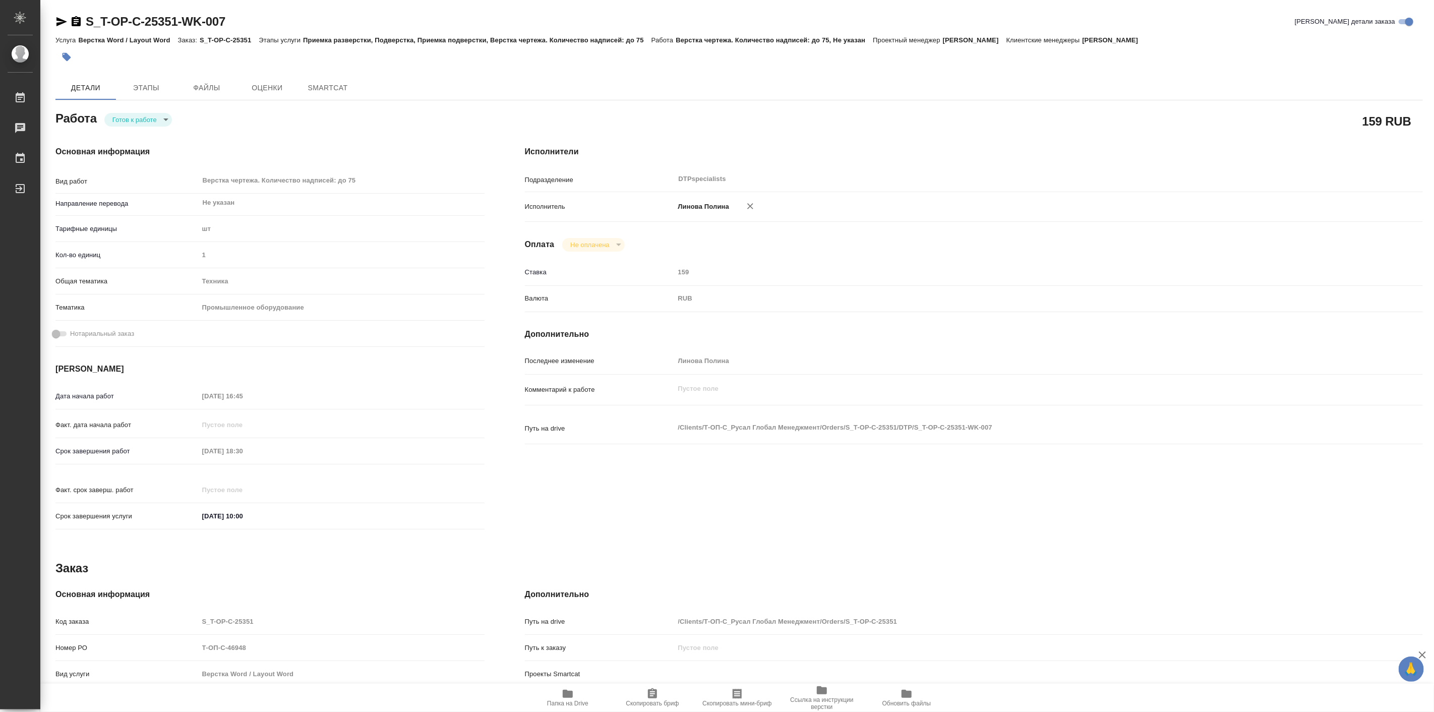
type textarea "x"
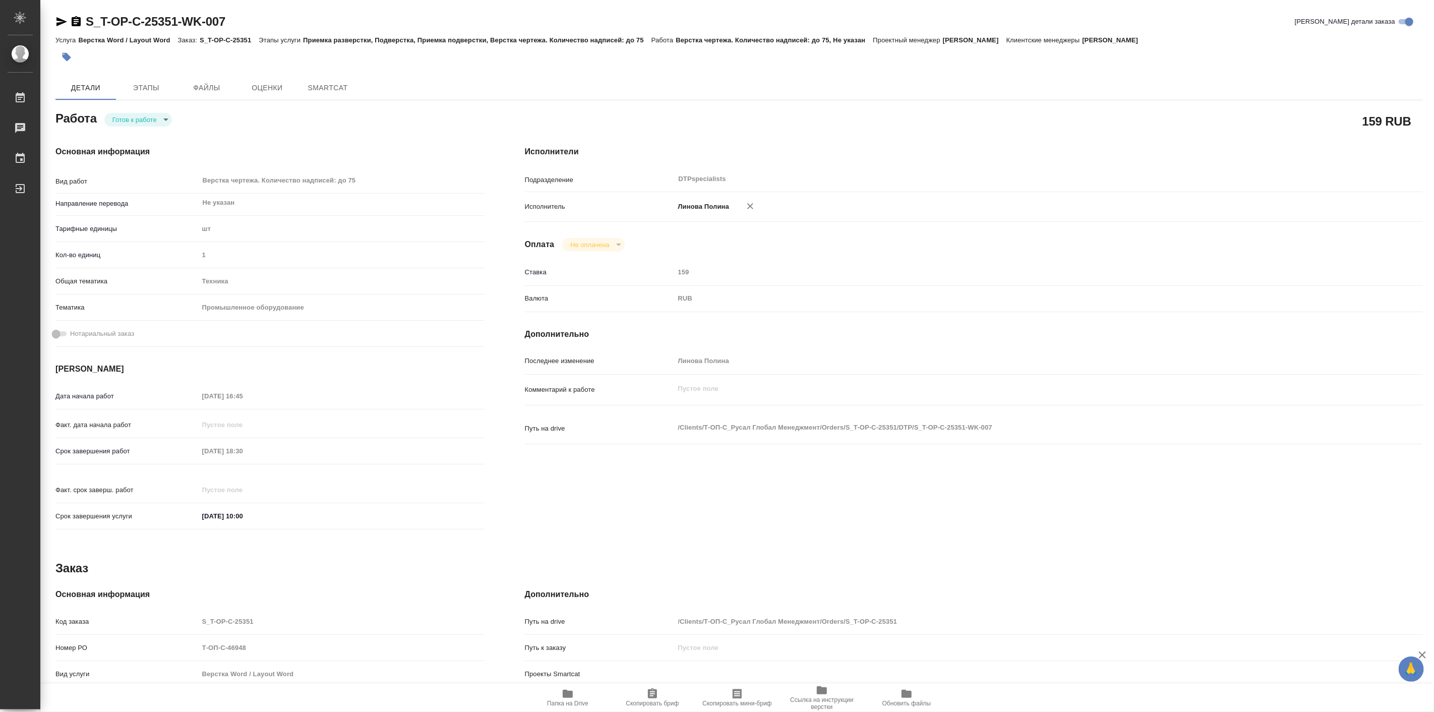
type textarea "x"
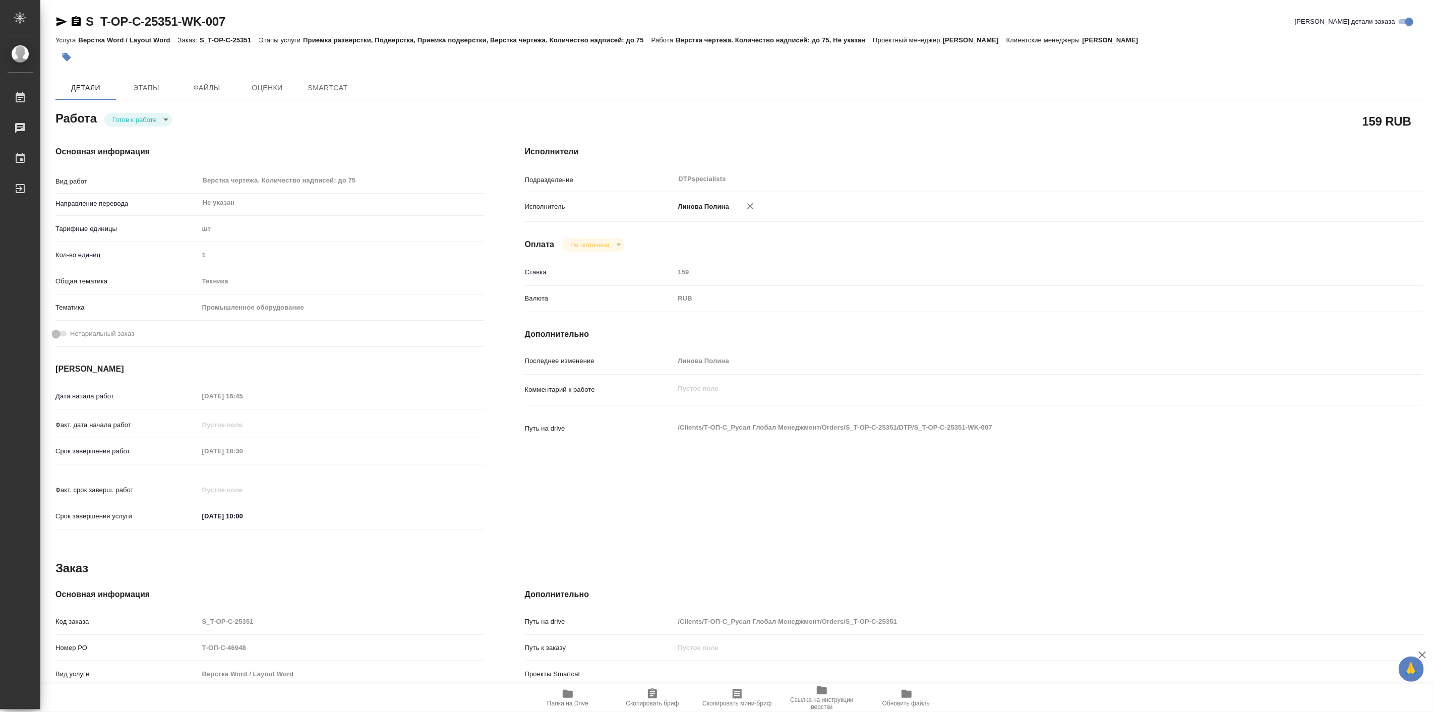
type textarea "x"
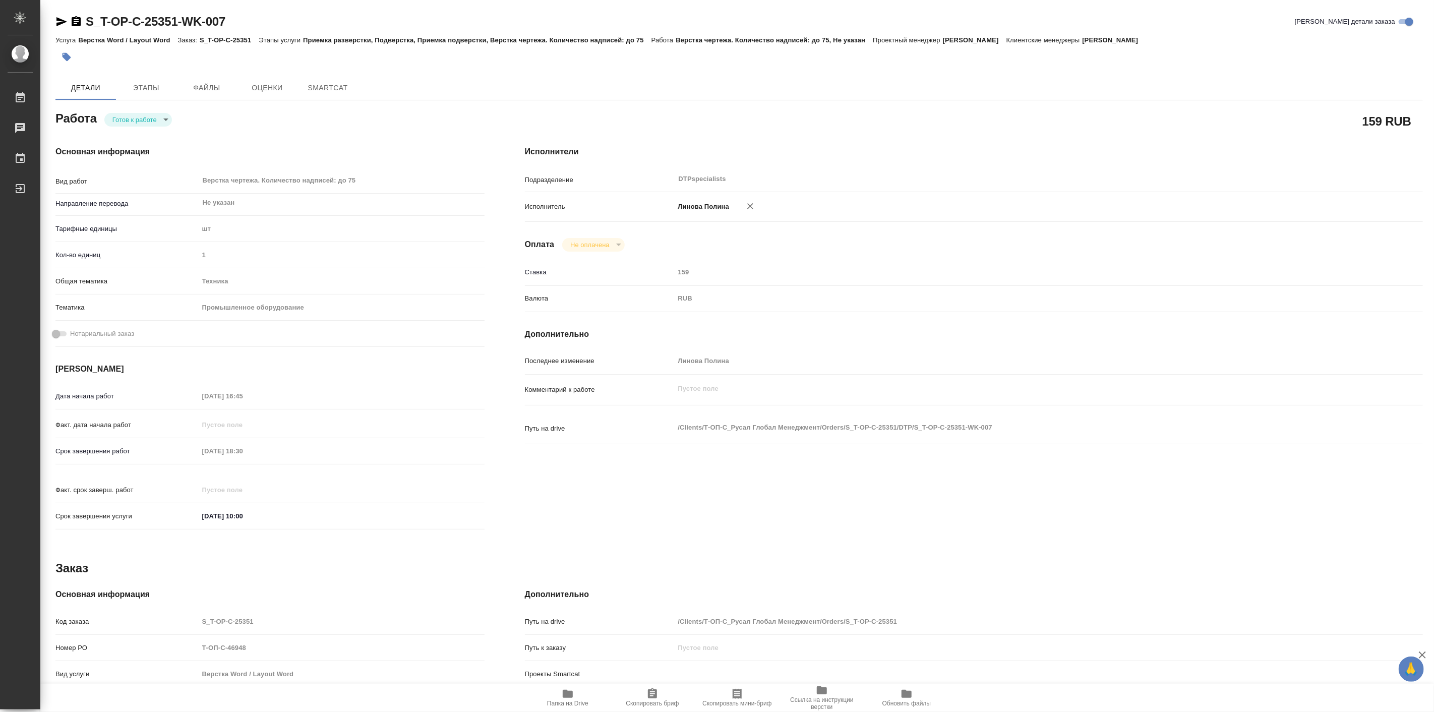
type textarea "x"
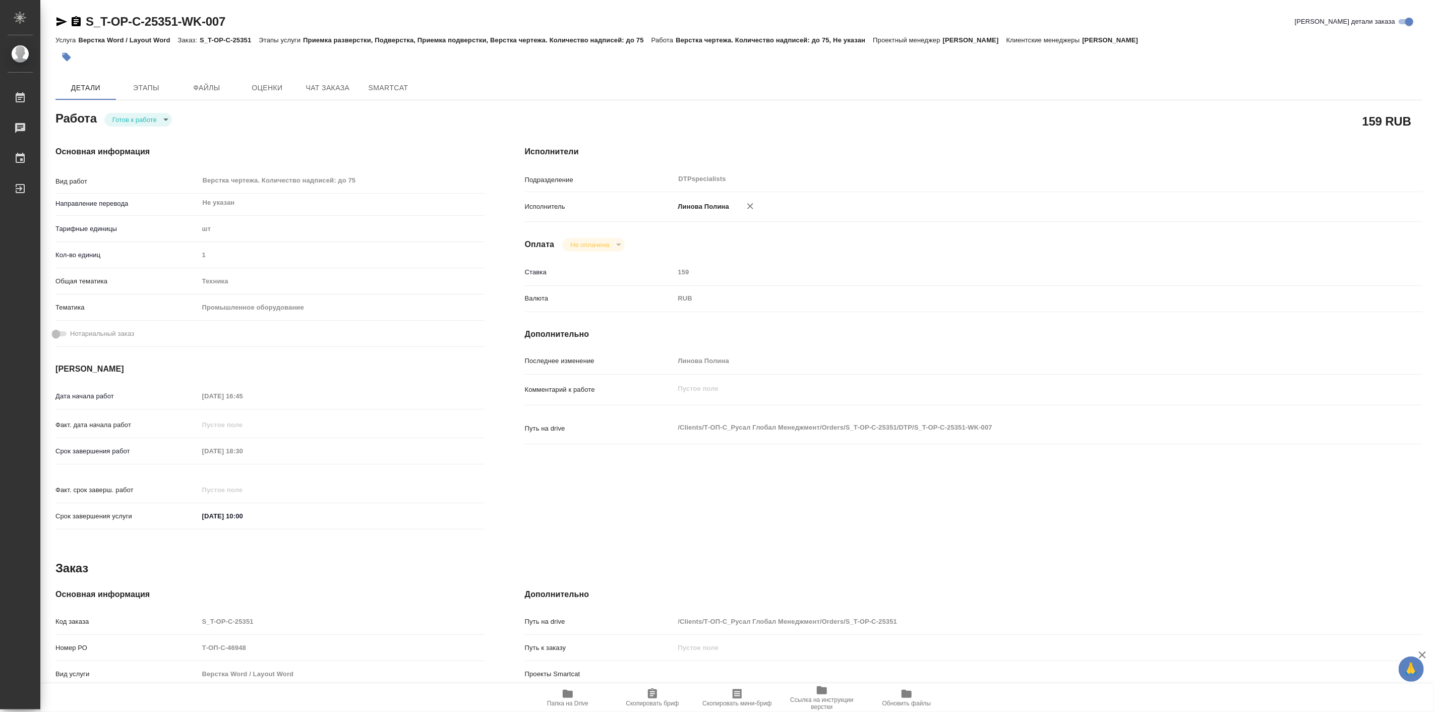
type textarea "x"
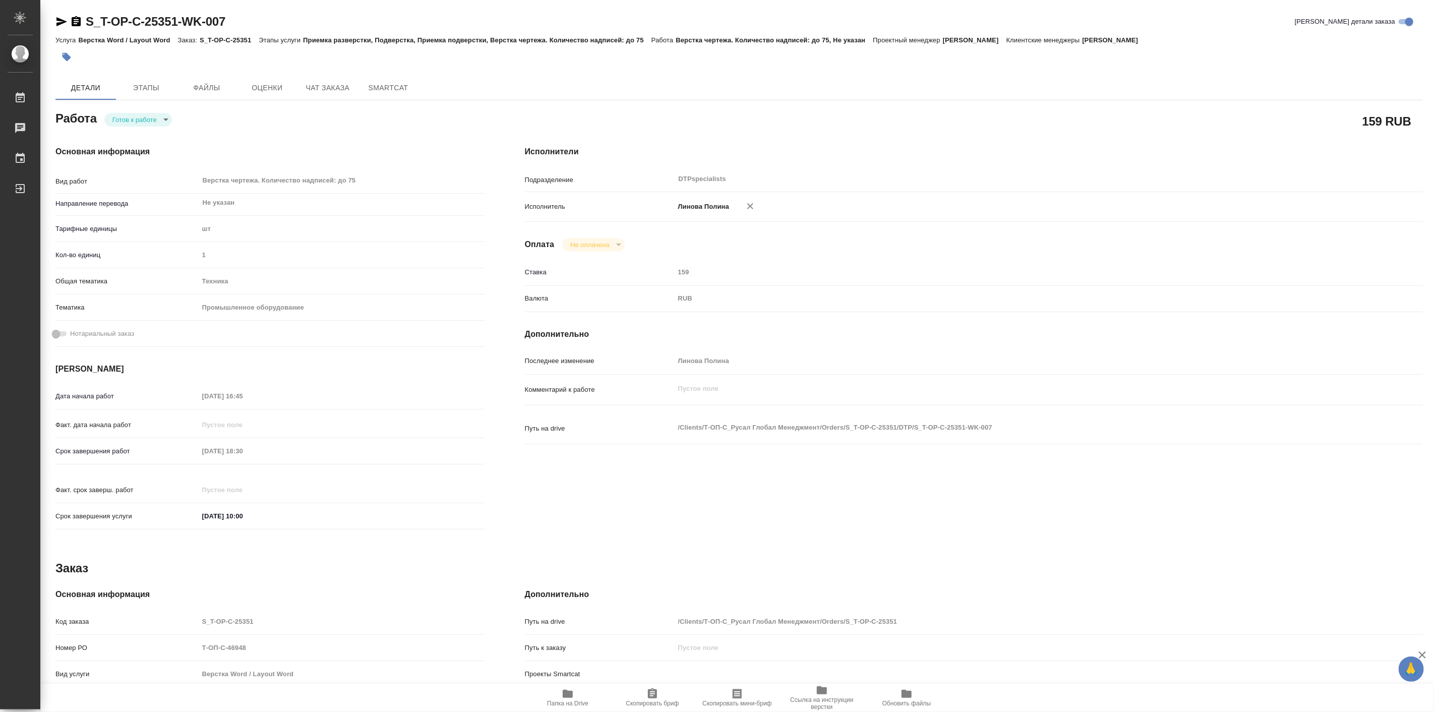
type textarea "x"
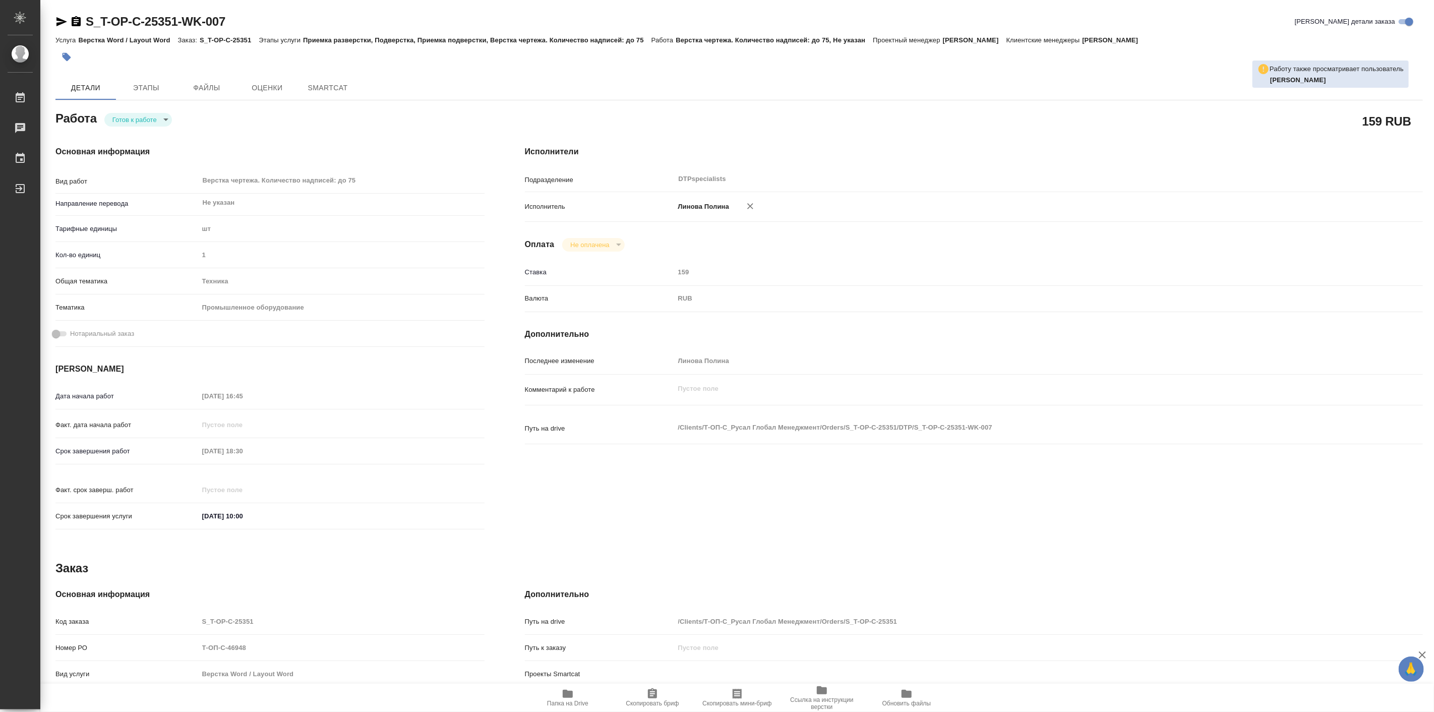
type textarea "x"
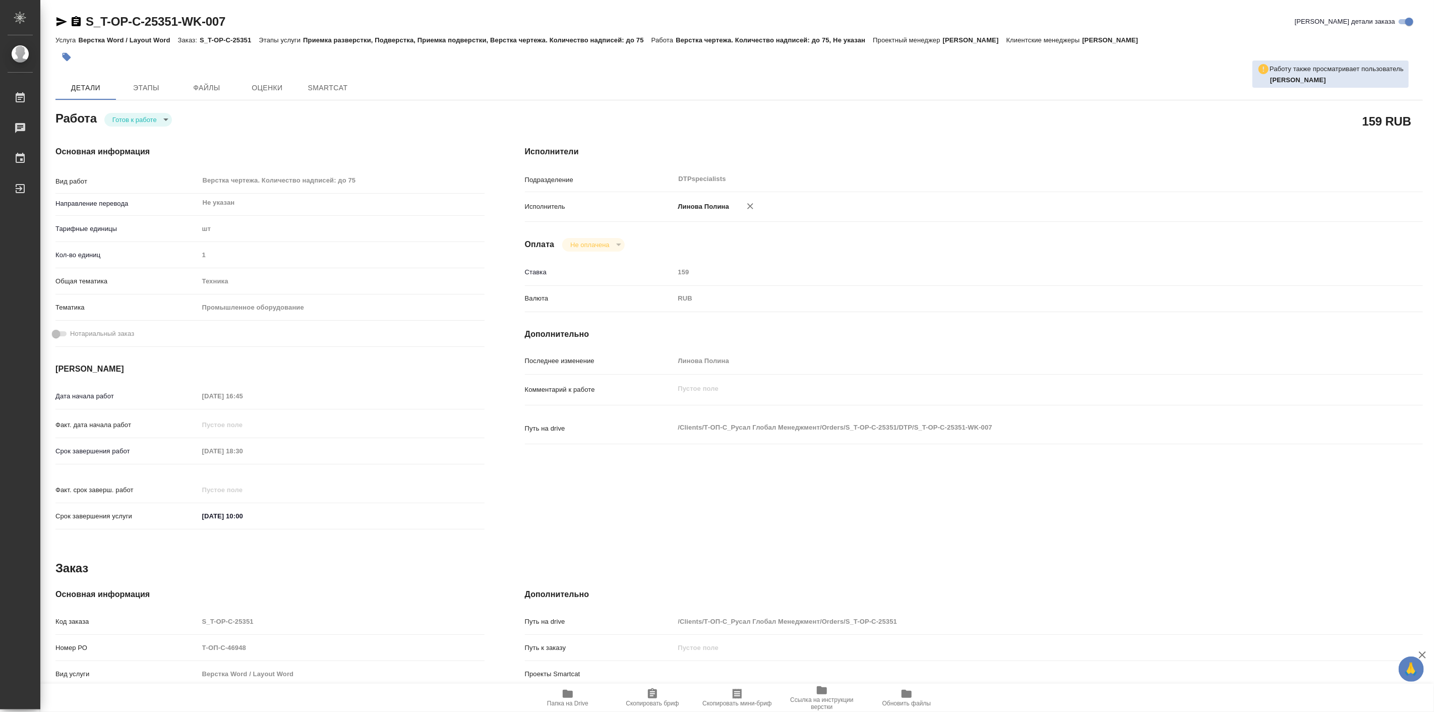
type textarea "x"
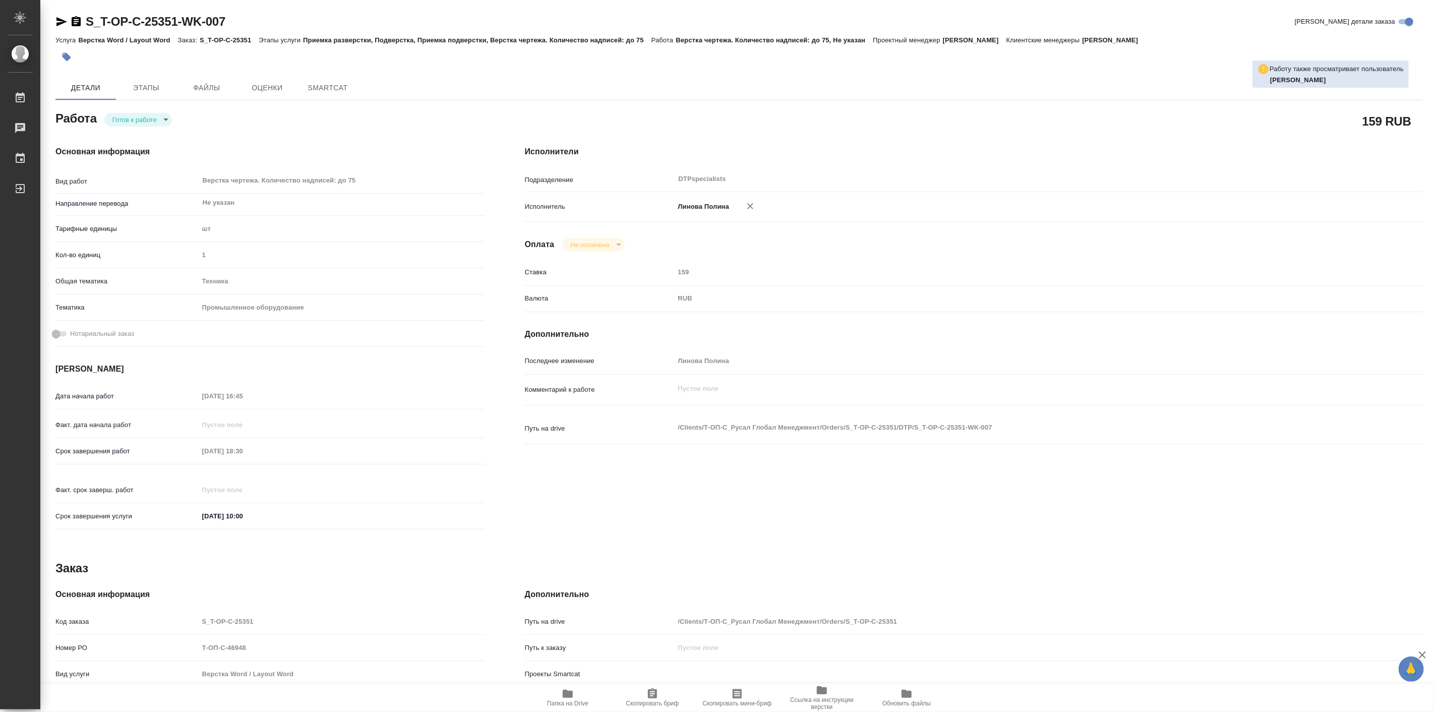
type textarea "x"
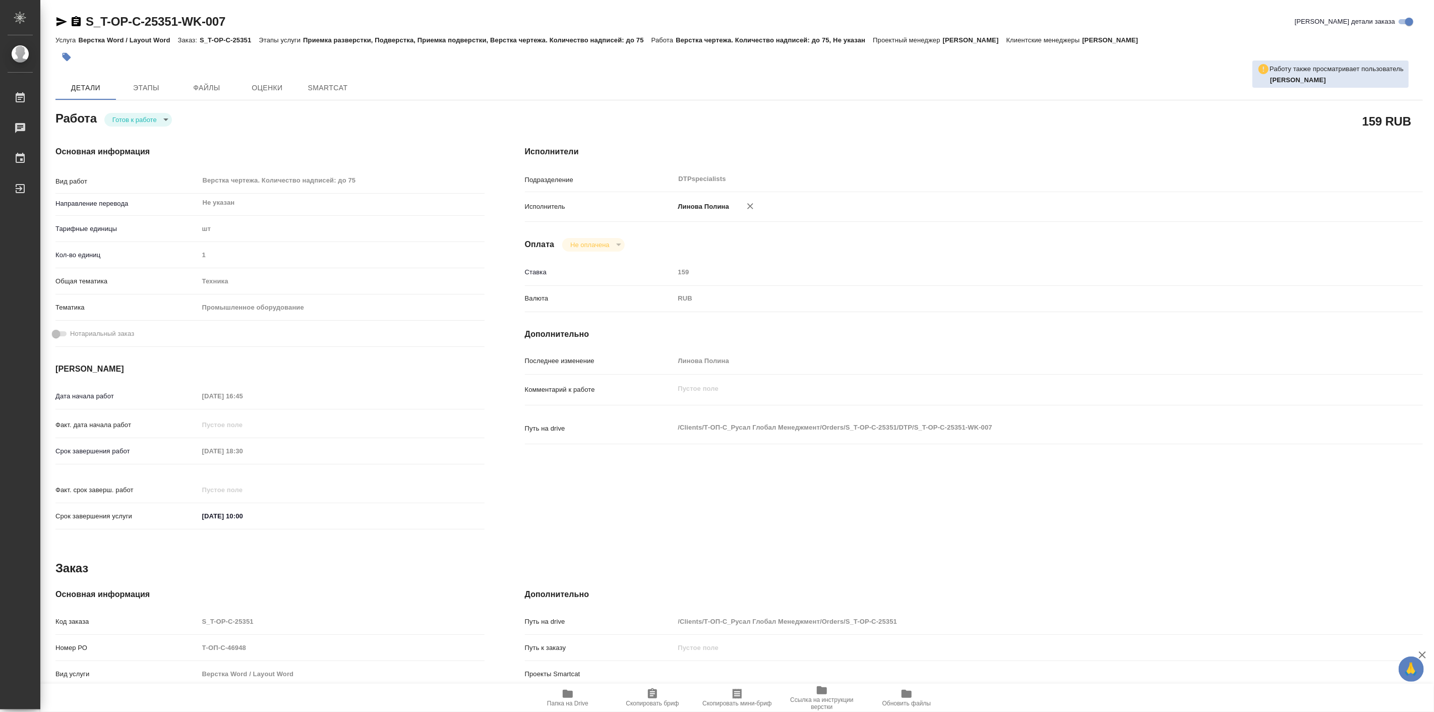
type textarea "x"
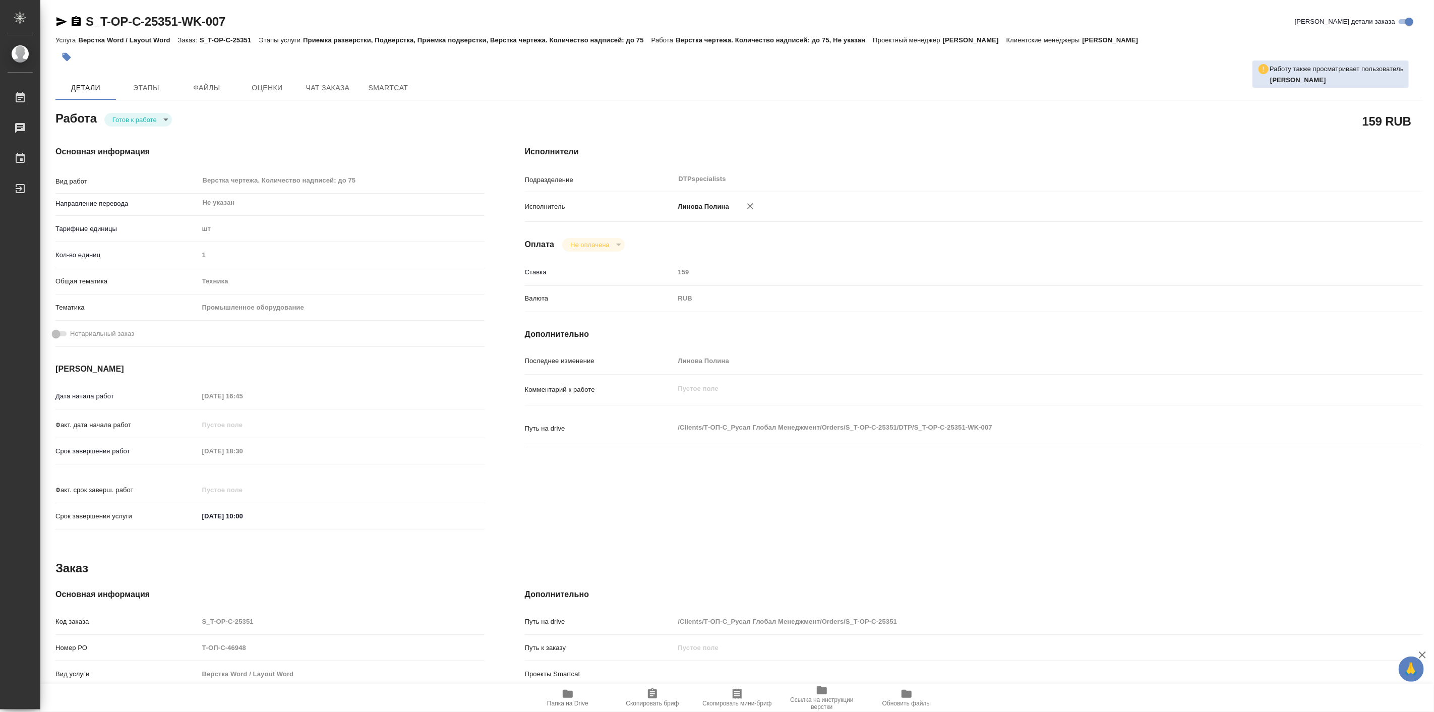
type textarea "x"
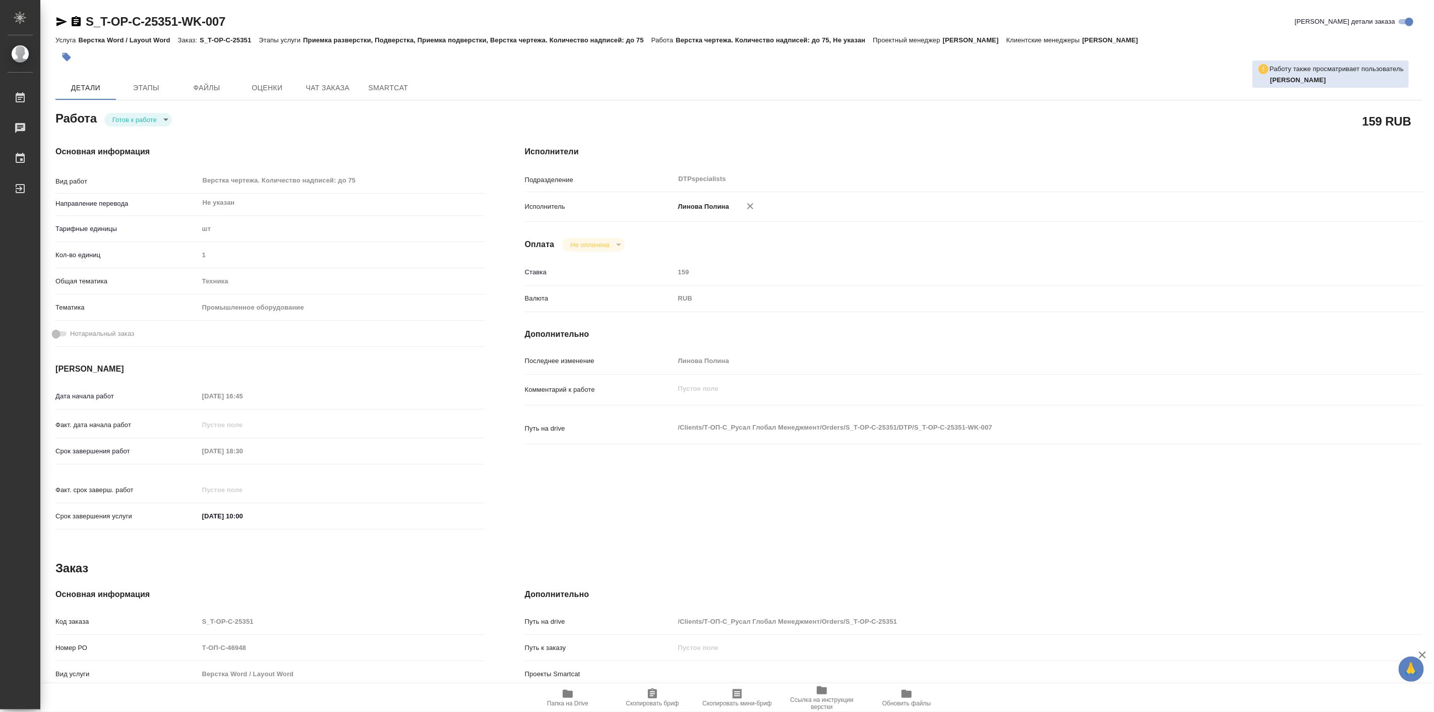
type textarea "x"
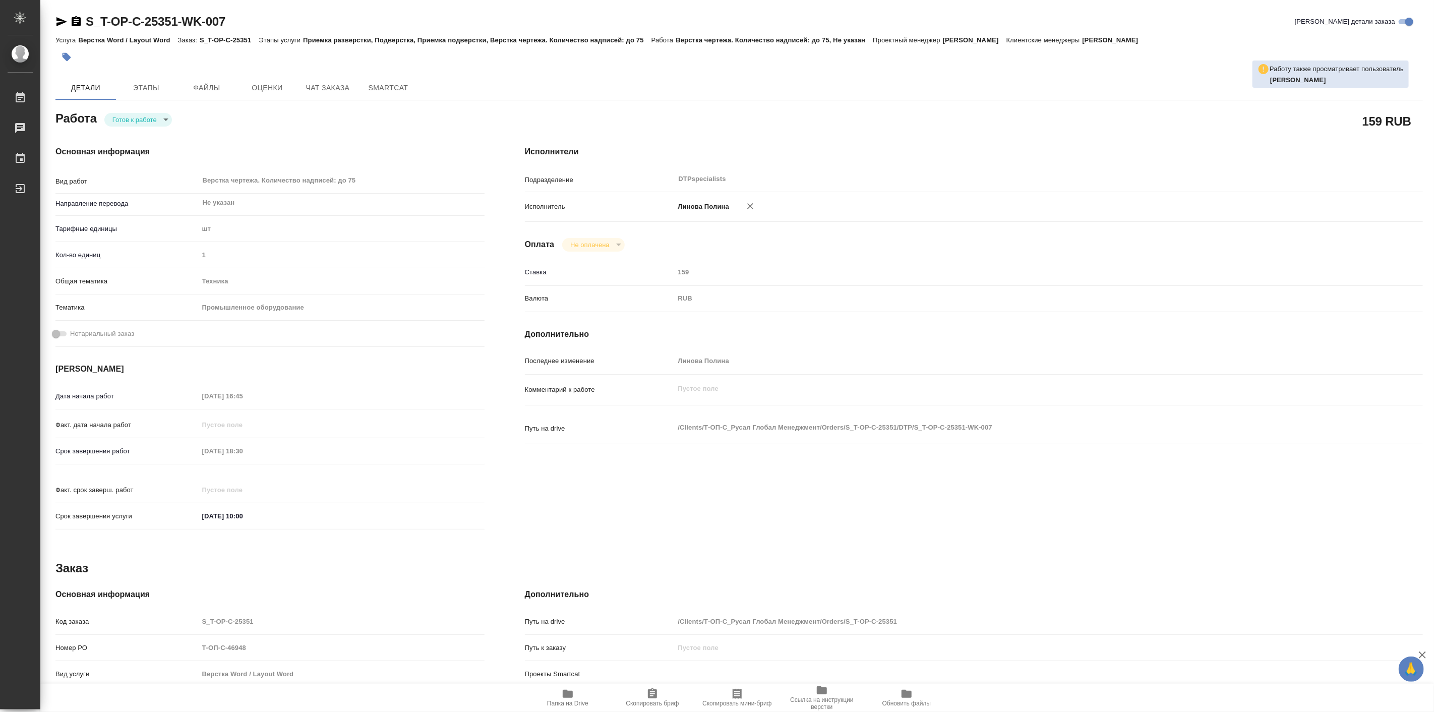
type textarea "x"
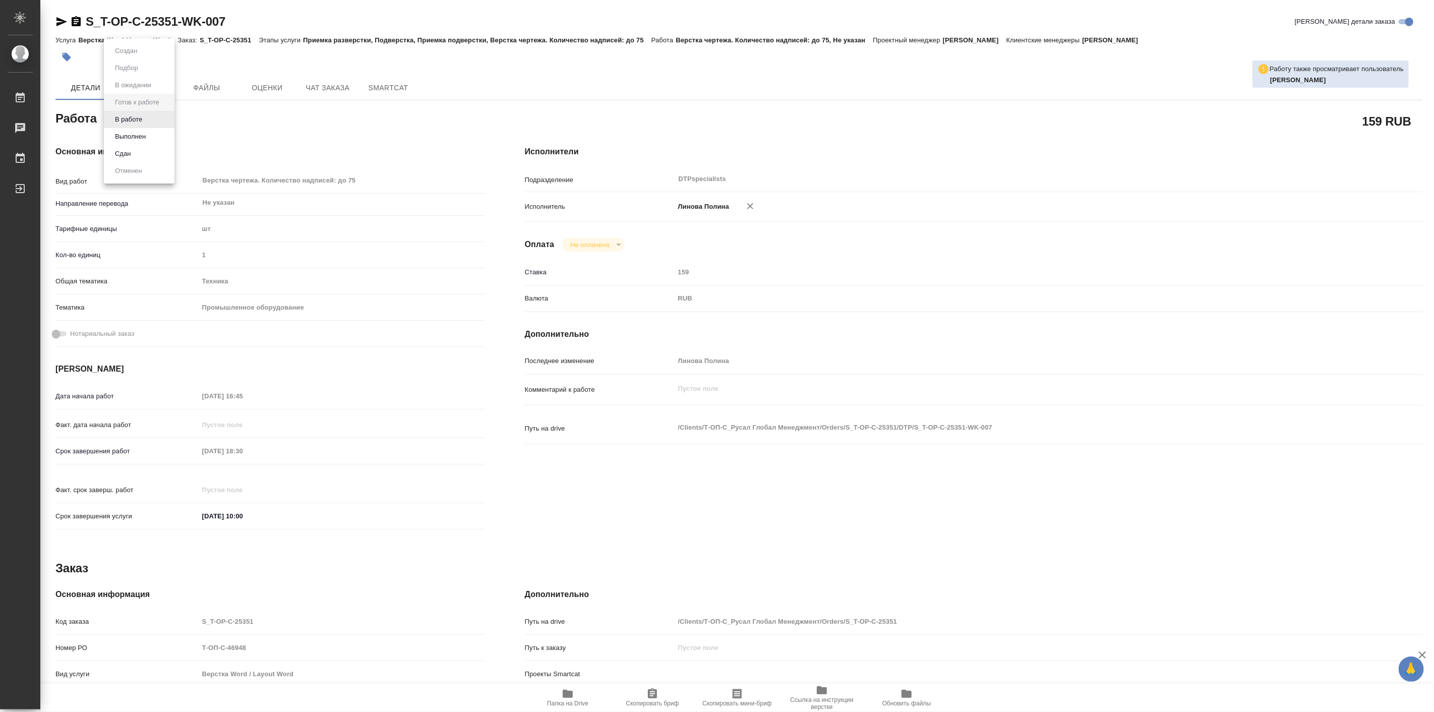
click at [167, 117] on body "🙏 .cls-1 fill:#fff; AWATERA Linova Polina Работы 0 Чаты График Выйти S_T-OP-C-2…" at bounding box center [717, 356] width 1434 height 712
click at [152, 114] on li "В работе" at bounding box center [139, 119] width 71 height 17
type textarea "x"
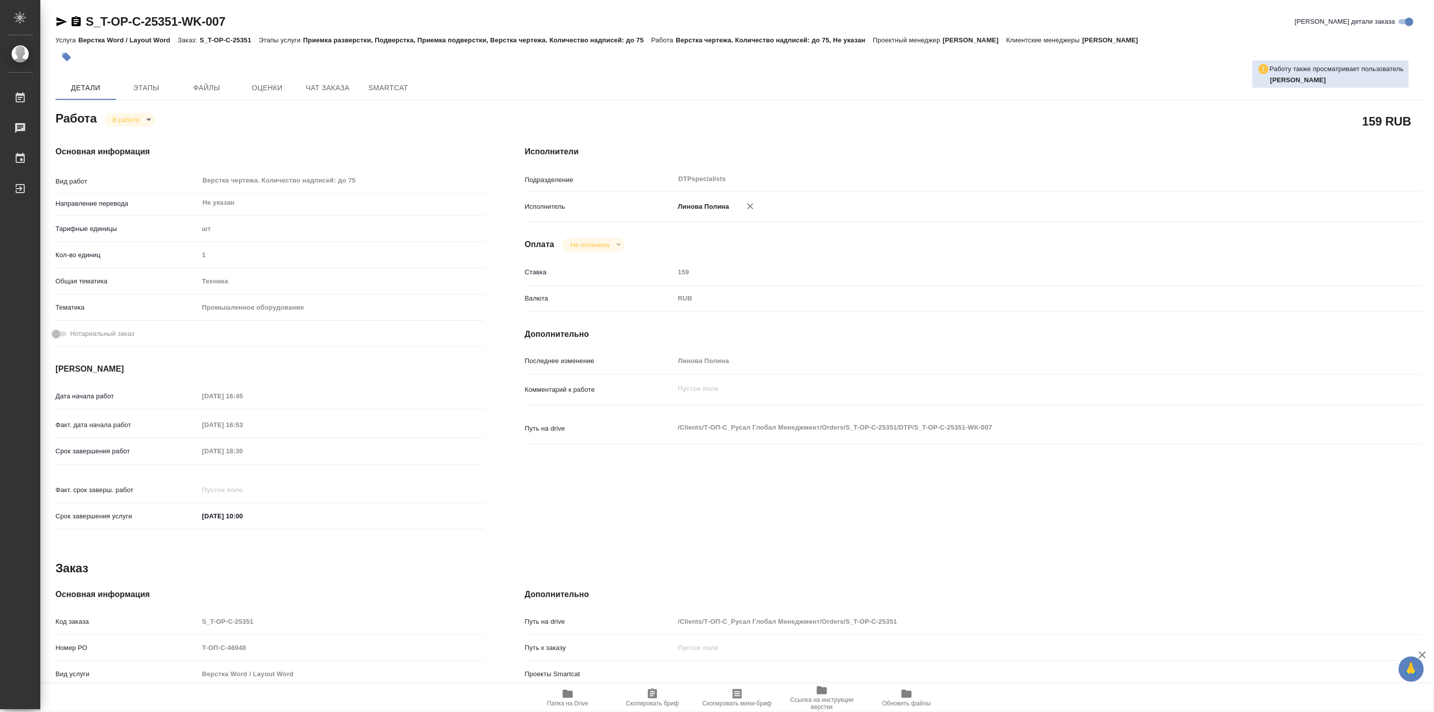
type textarea "x"
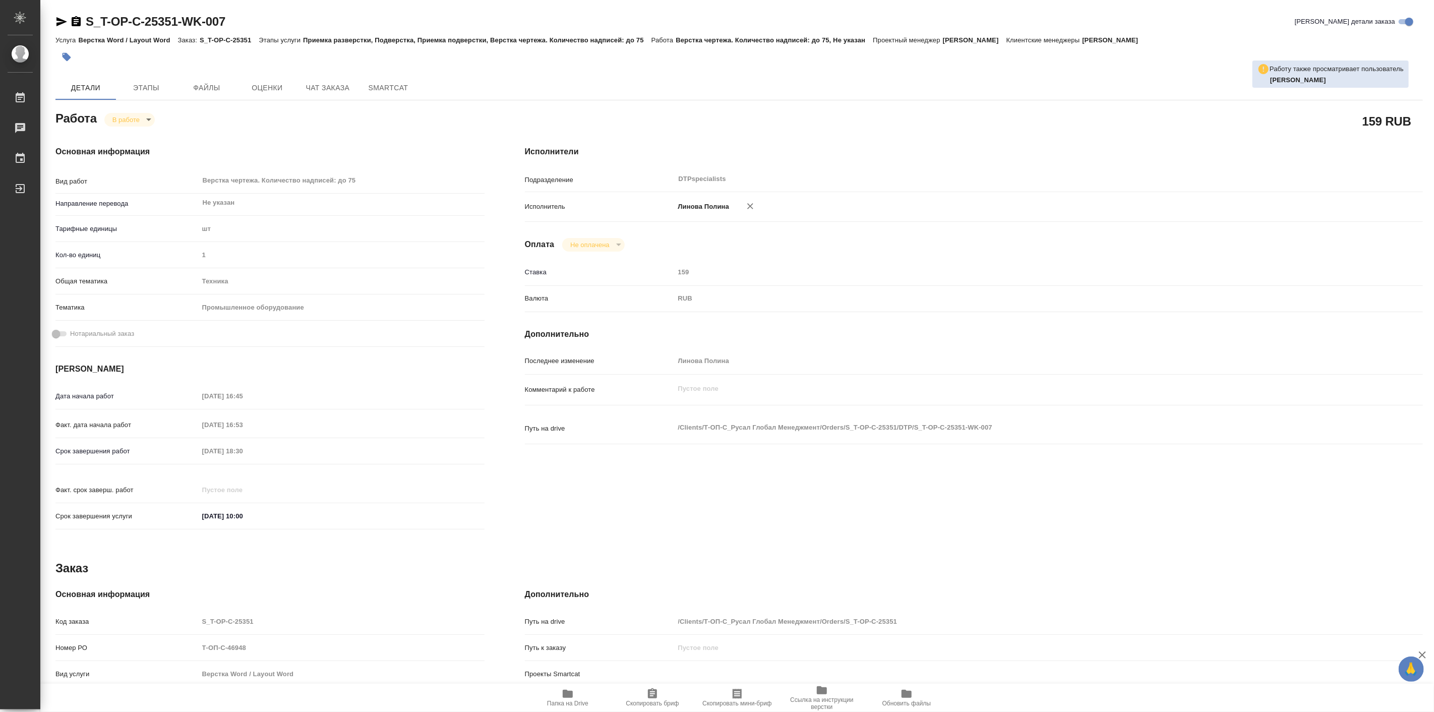
type textarea "x"
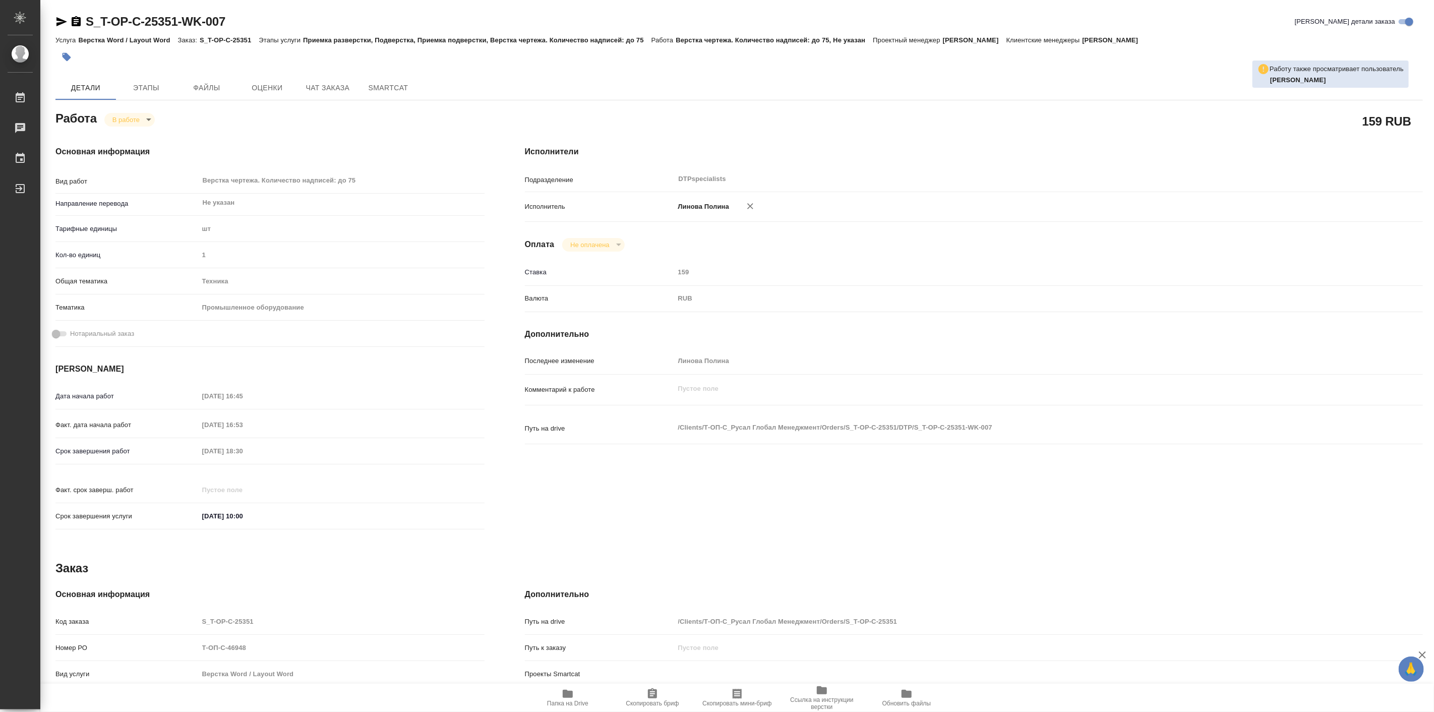
type textarea "x"
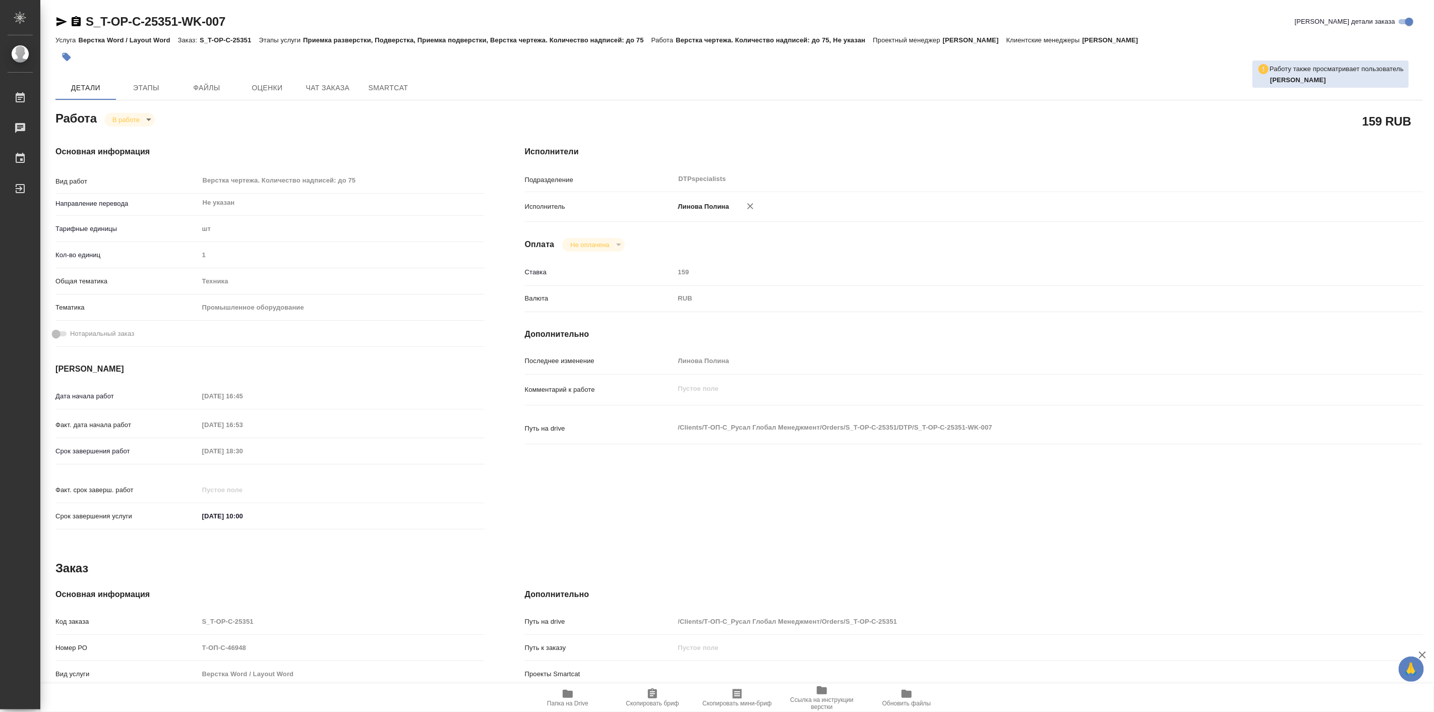
type textarea "x"
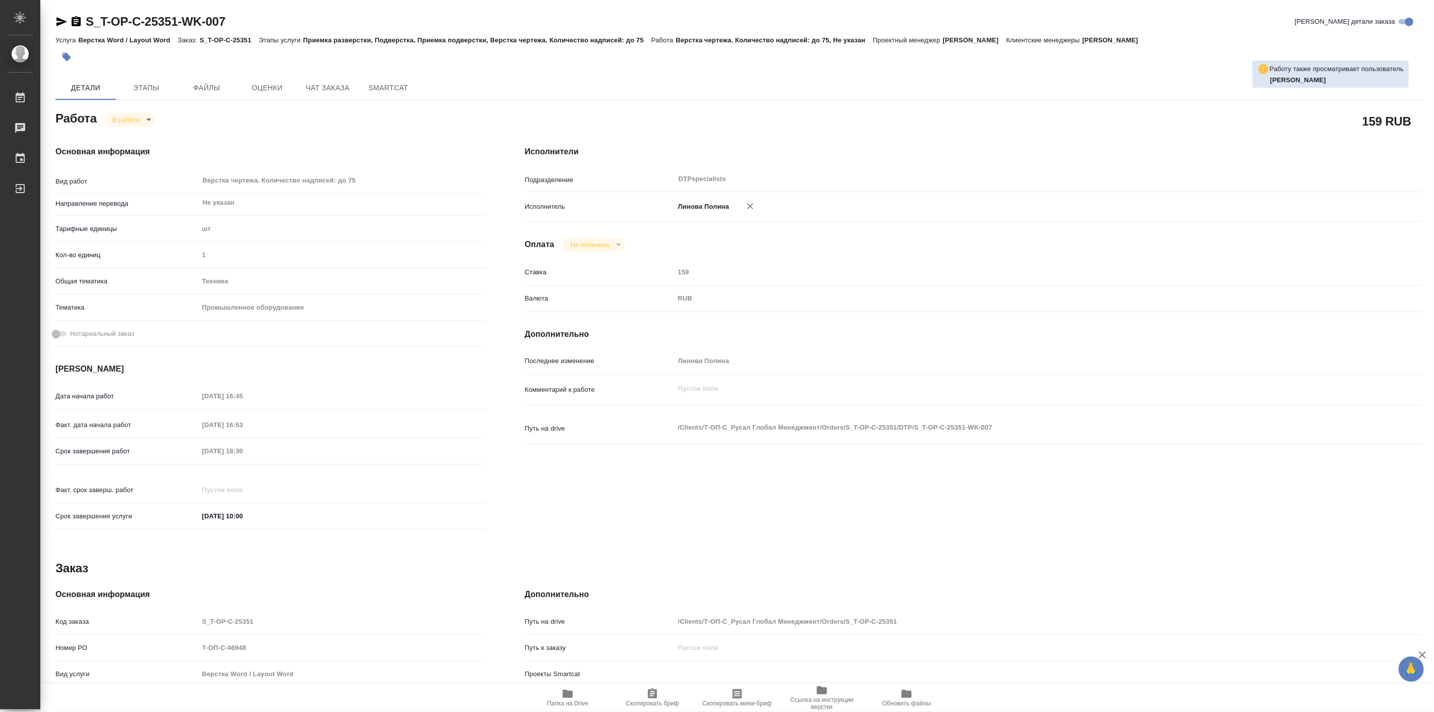
type textarea "x"
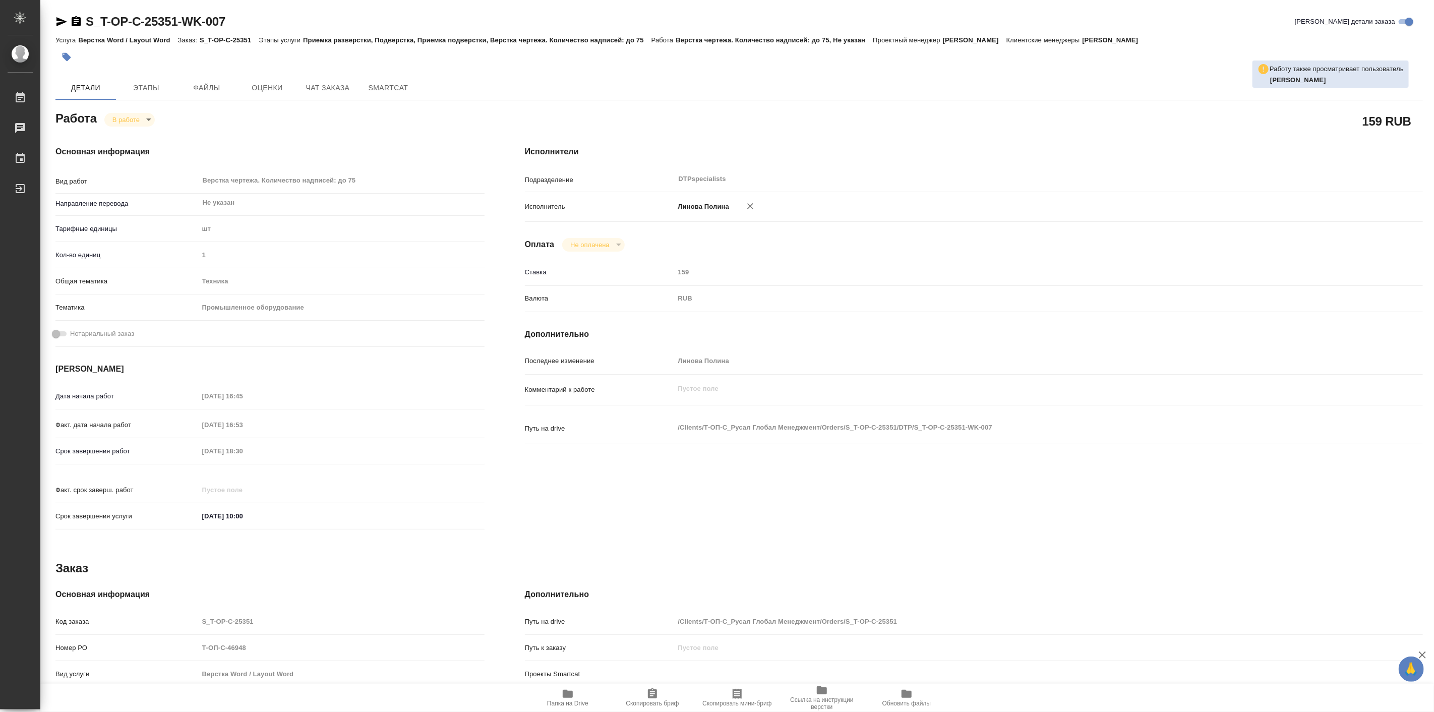
type textarea "x"
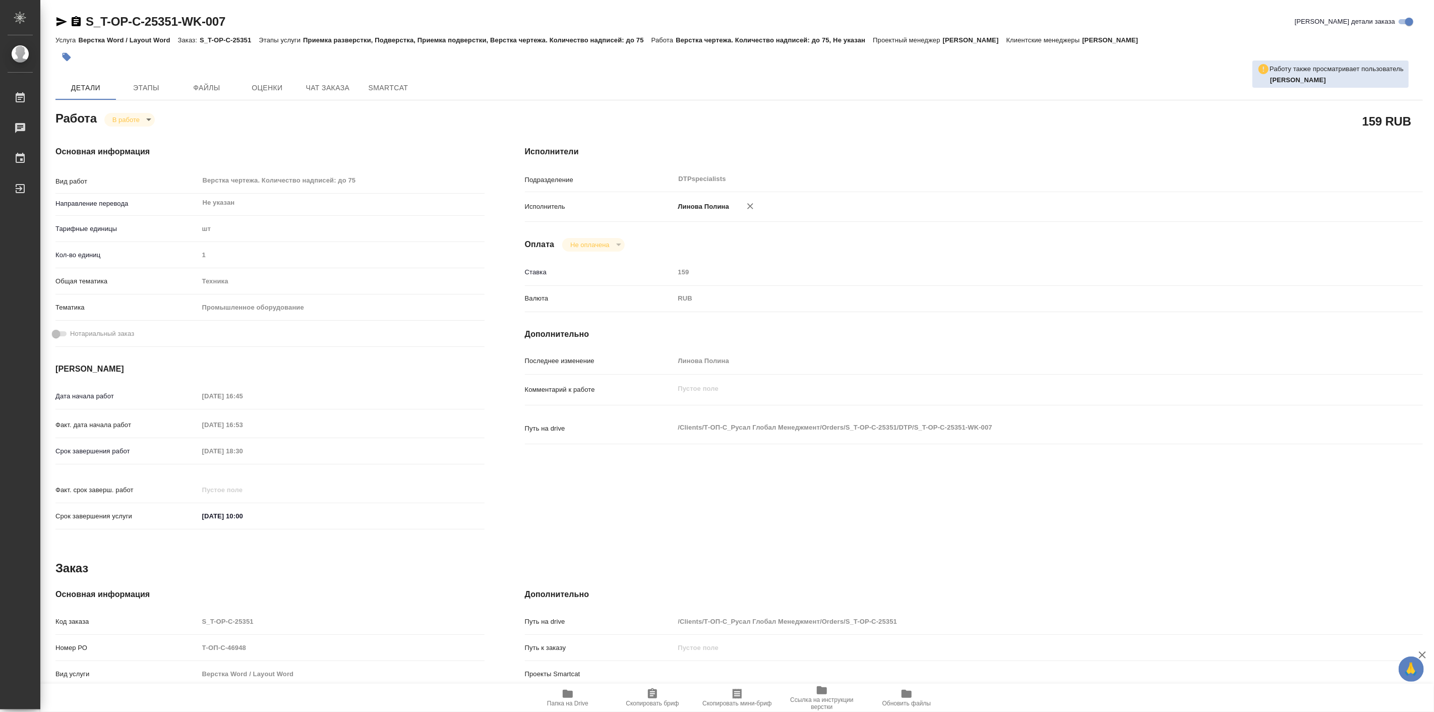
type textarea "x"
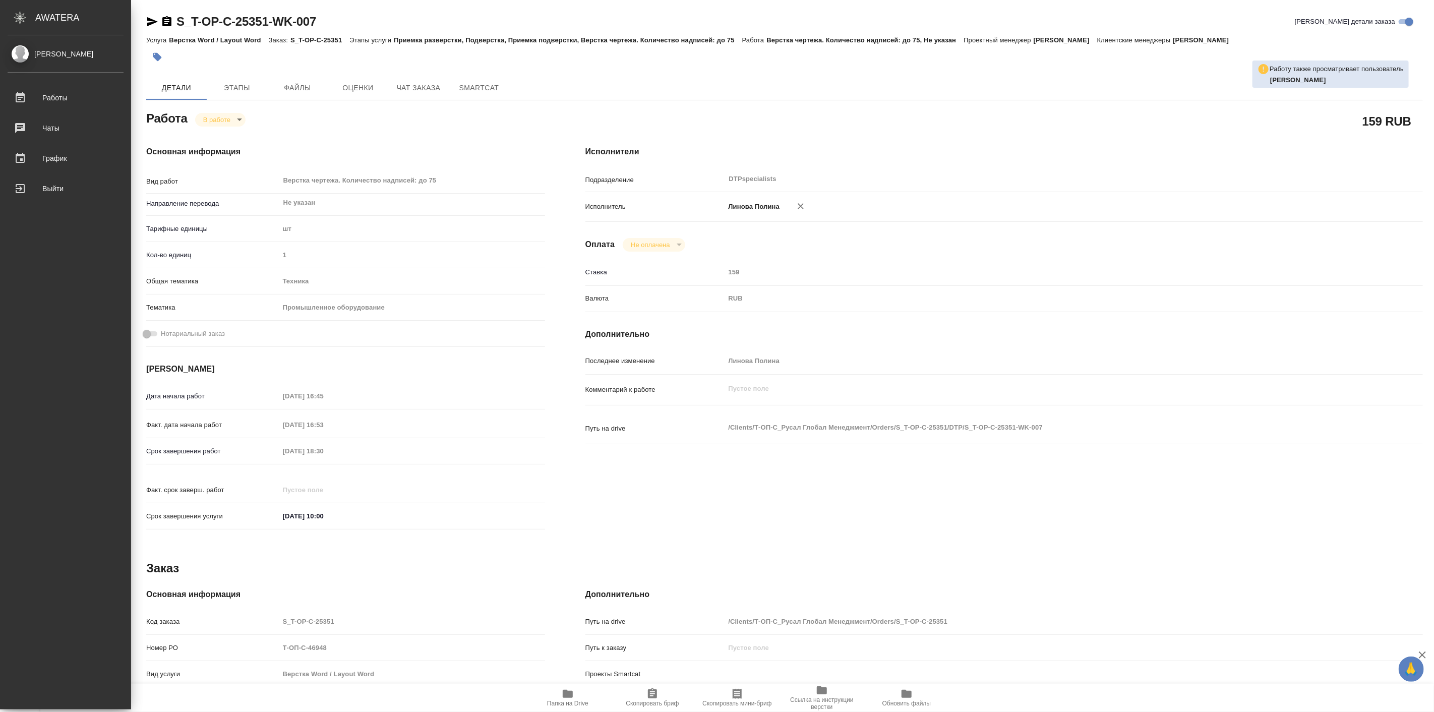
type textarea "x"
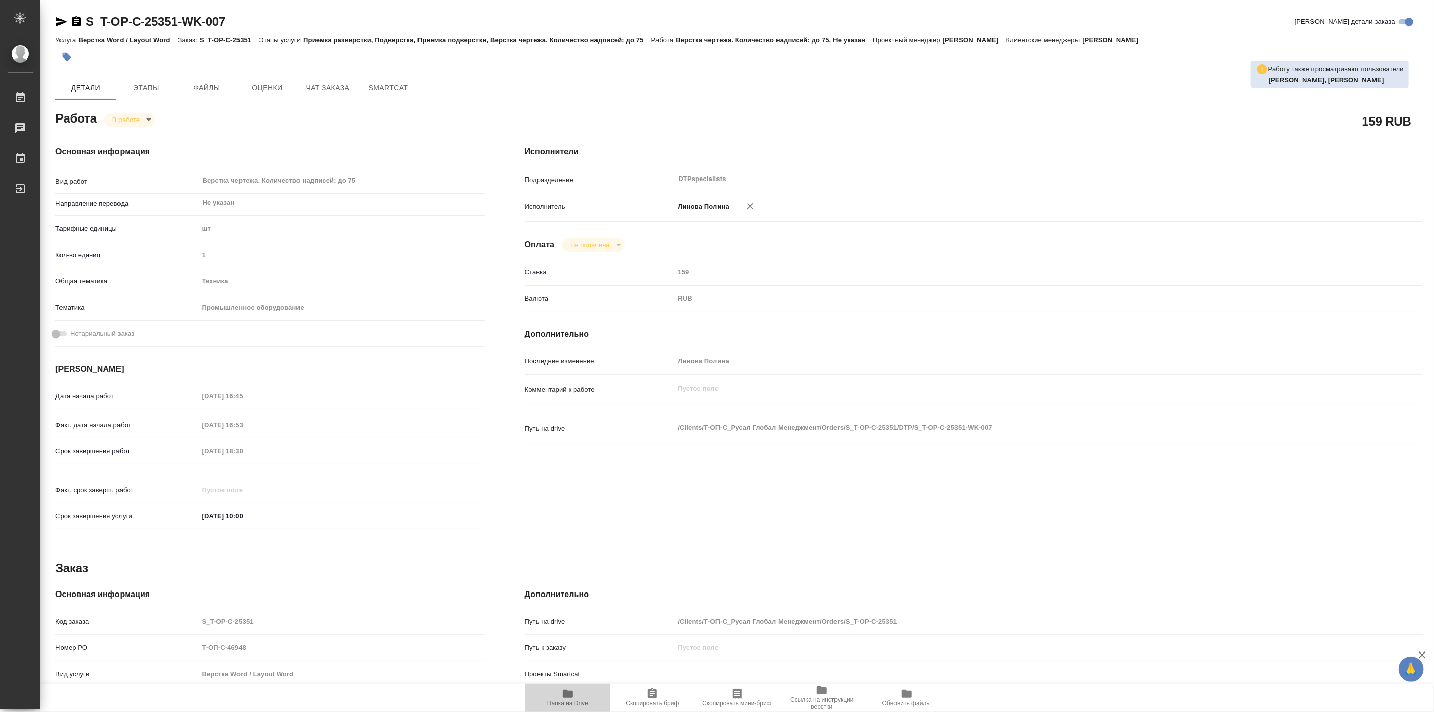
click at [573, 689] on icon "button" at bounding box center [568, 694] width 12 height 12
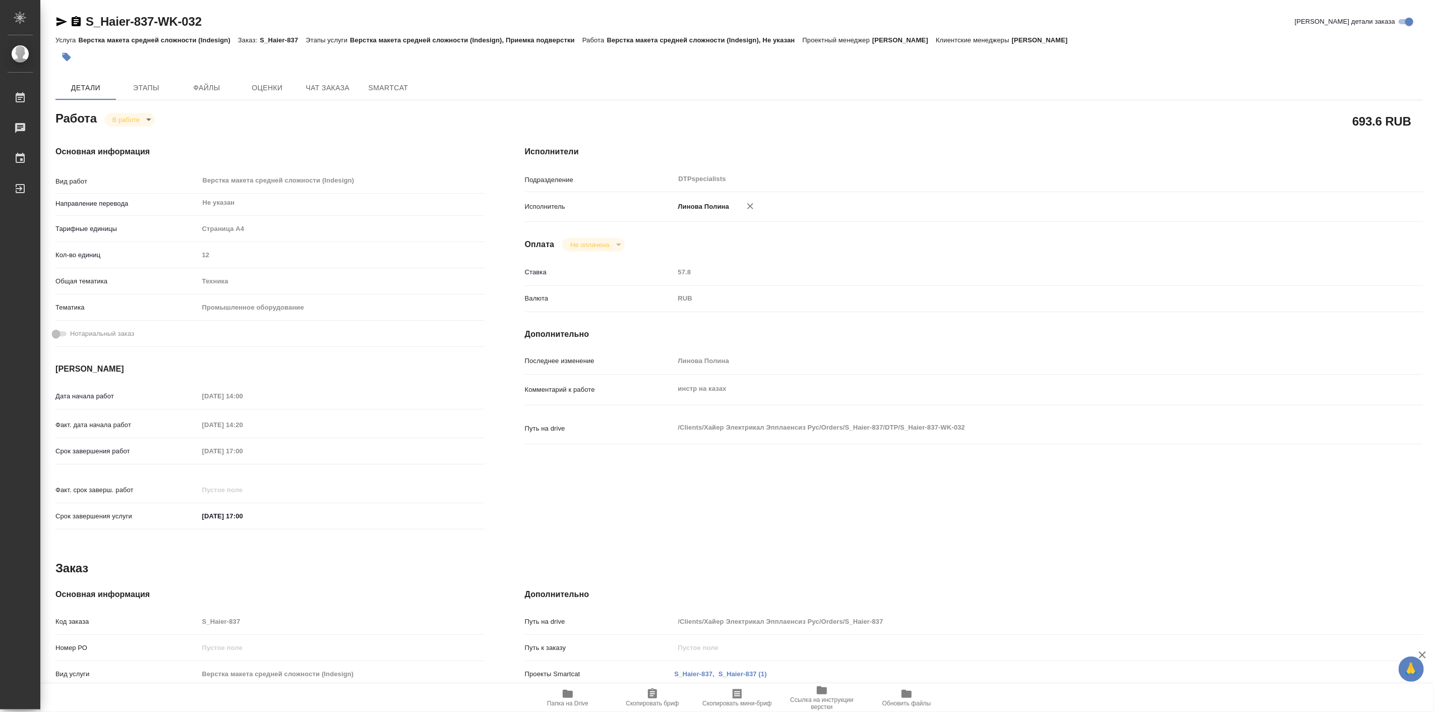
click at [580, 696] on span "Папка на Drive" at bounding box center [567, 697] width 73 height 19
